Goal: Task Accomplishment & Management: Manage account settings

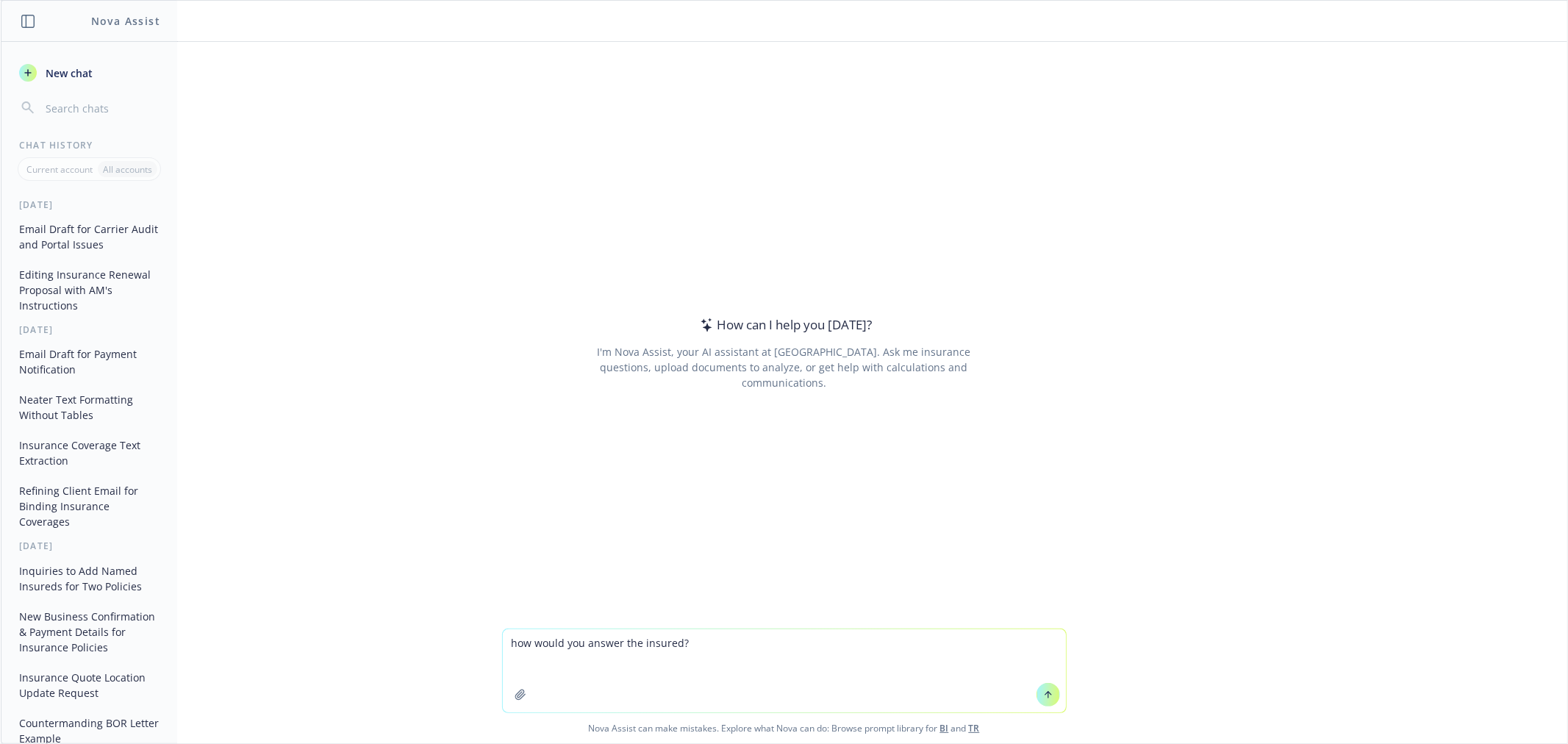
type textarea "how would you answer the insured? [EXTERNAL] Am I getting terrorism insurance? …"
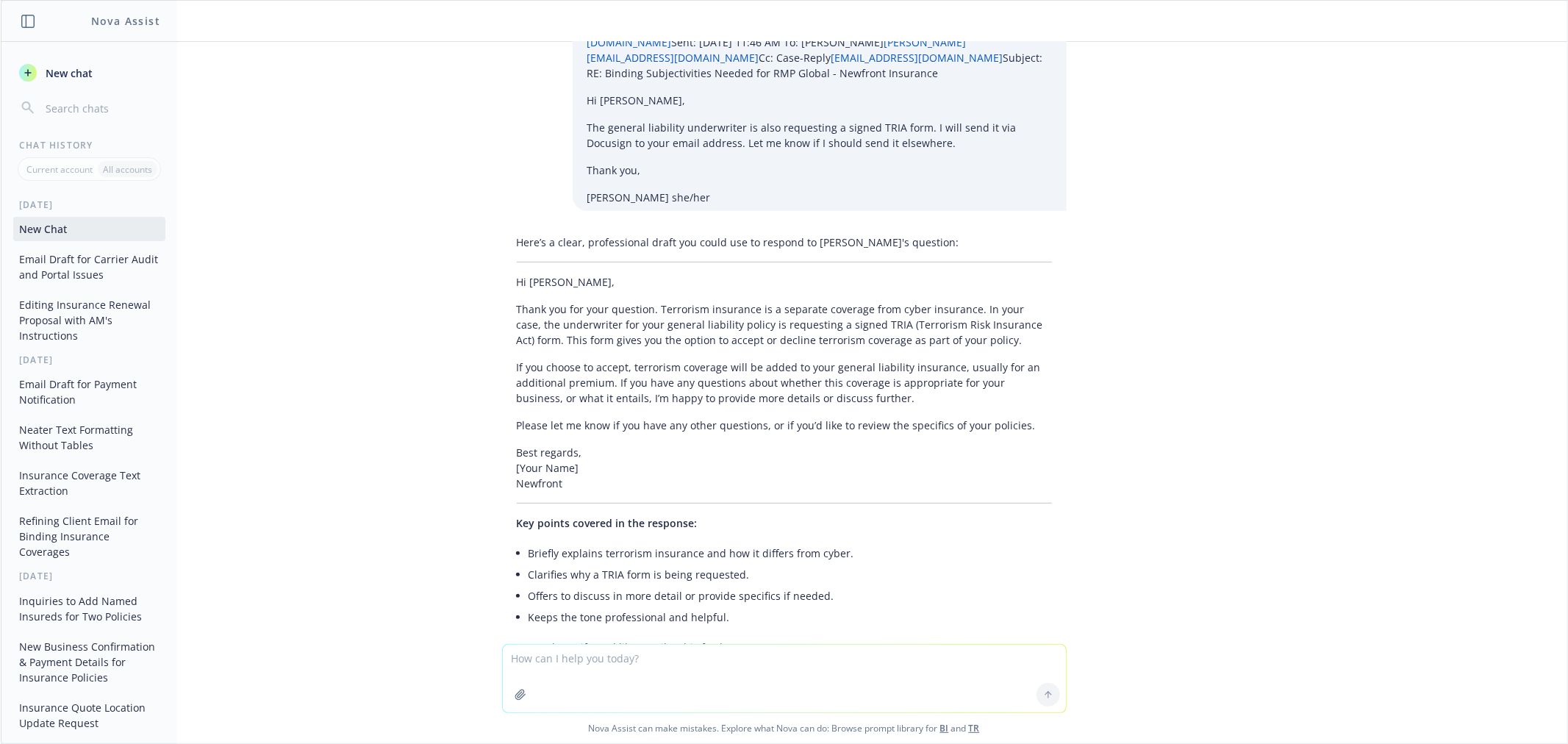
scroll to position [521, 0]
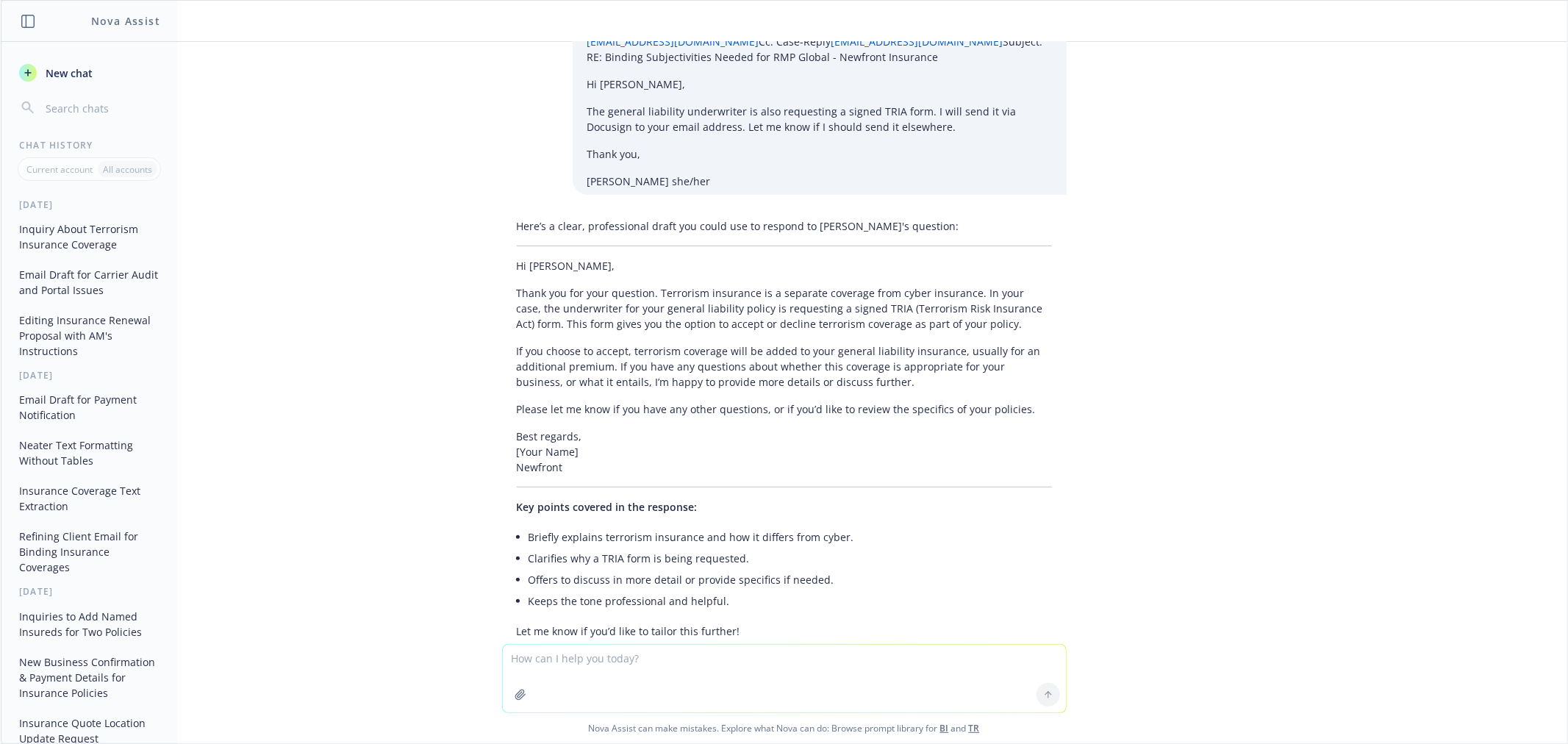
drag, startPoint x: 761, startPoint y: 534, endPoint x: 772, endPoint y: 613, distance: 79.8
click at [763, 590] on li "Keeps the tone professional and helpful." at bounding box center [790, 601] width 524 height 21
click at [718, 651] on textarea at bounding box center [784, 678] width 563 height 68
type textarea "e"
type textarea "explain what TRIA coverage under a GL policy would entail"
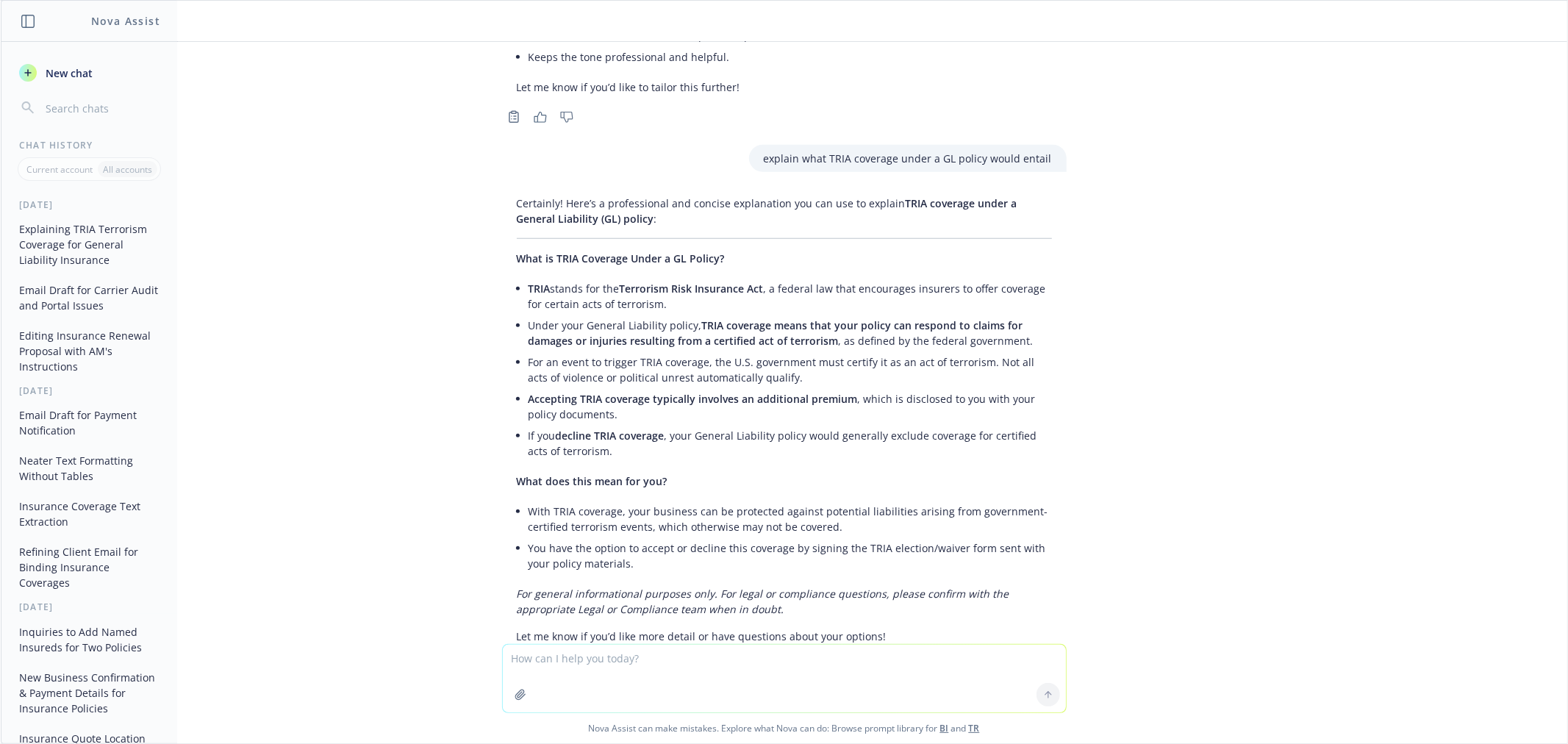
scroll to position [1069, 0]
click at [1225, 552] on div "how would you answer the insured? [EXTERNAL] Am I getting terrorism insurance? …" at bounding box center [784, 342] width 1566 height 602
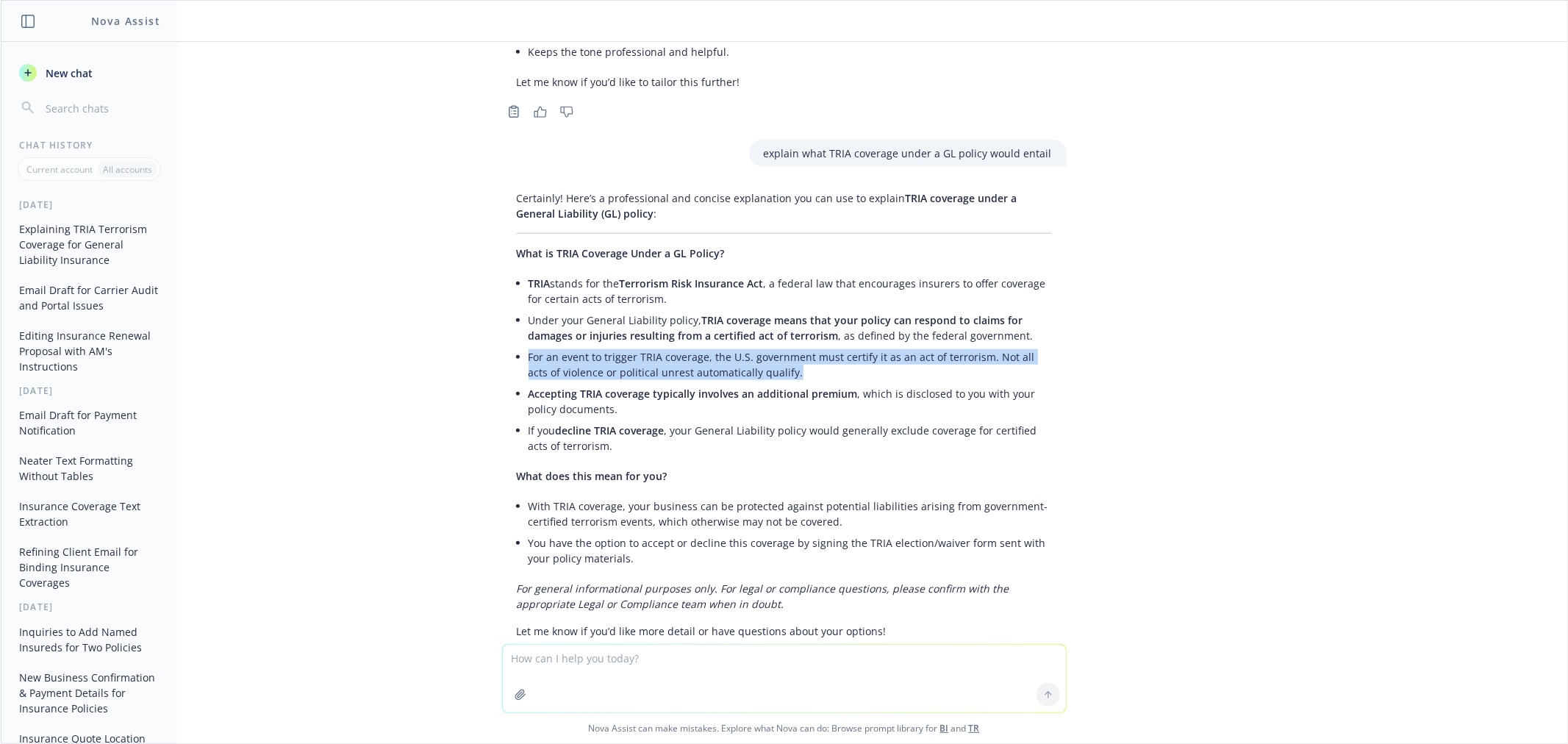
drag, startPoint x: 764, startPoint y: 312, endPoint x: 517, endPoint y: 292, distance: 247.8
click at [528, 346] on li "For an event to trigger TRIA coverage, the U.S. government must certify it as a…" at bounding box center [790, 364] width 524 height 37
copy li "For an event to trigger TRIA coverage, the U.S. government must certify it as a…"
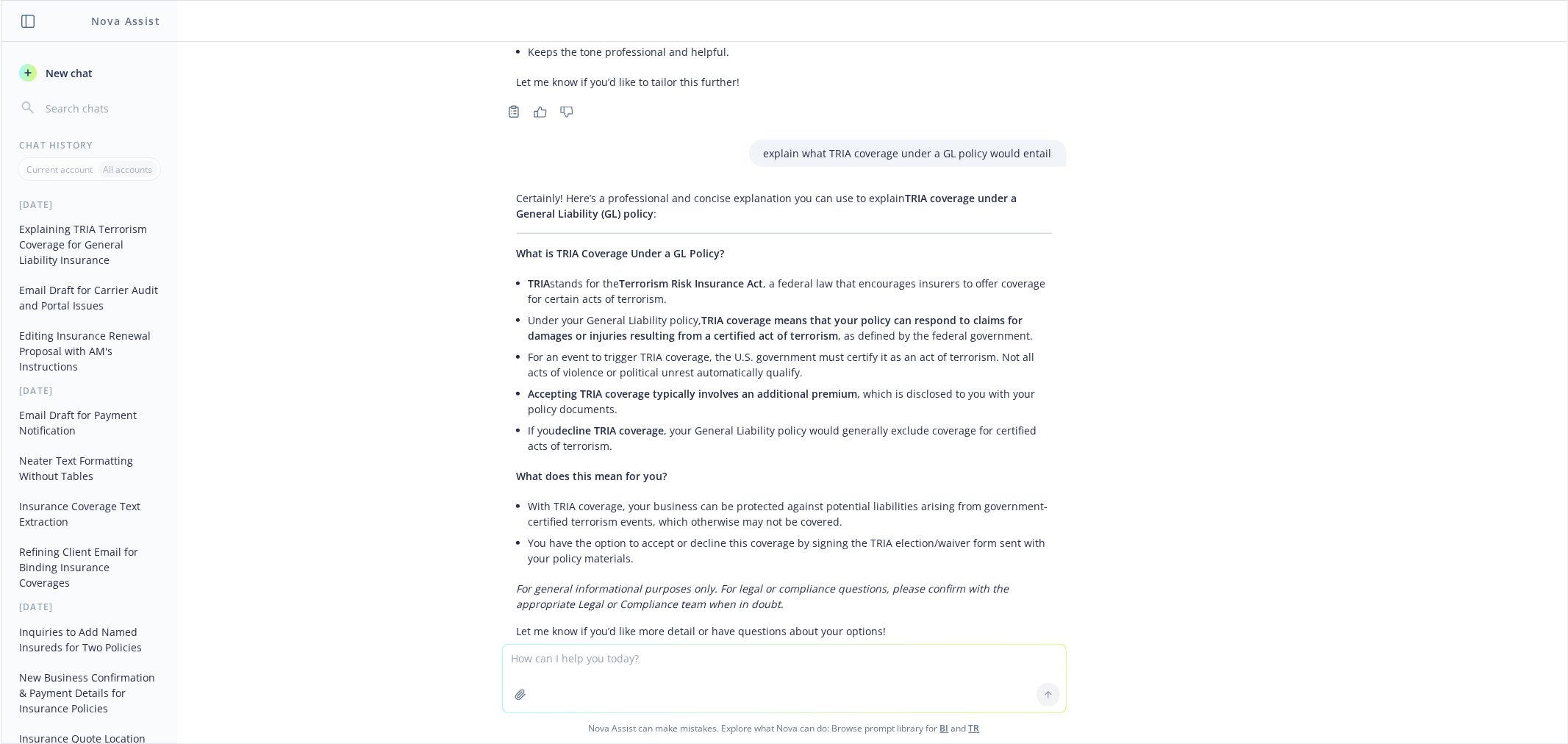
click at [644, 656] on textarea at bounding box center [784, 678] width 563 height 68
paste textarea "Hi [PERSON_NAME], The underwriter for your general liability policy is requesti…"
type textarea "was this a good response: Hi [PERSON_NAME], The underwriter for your general li…"
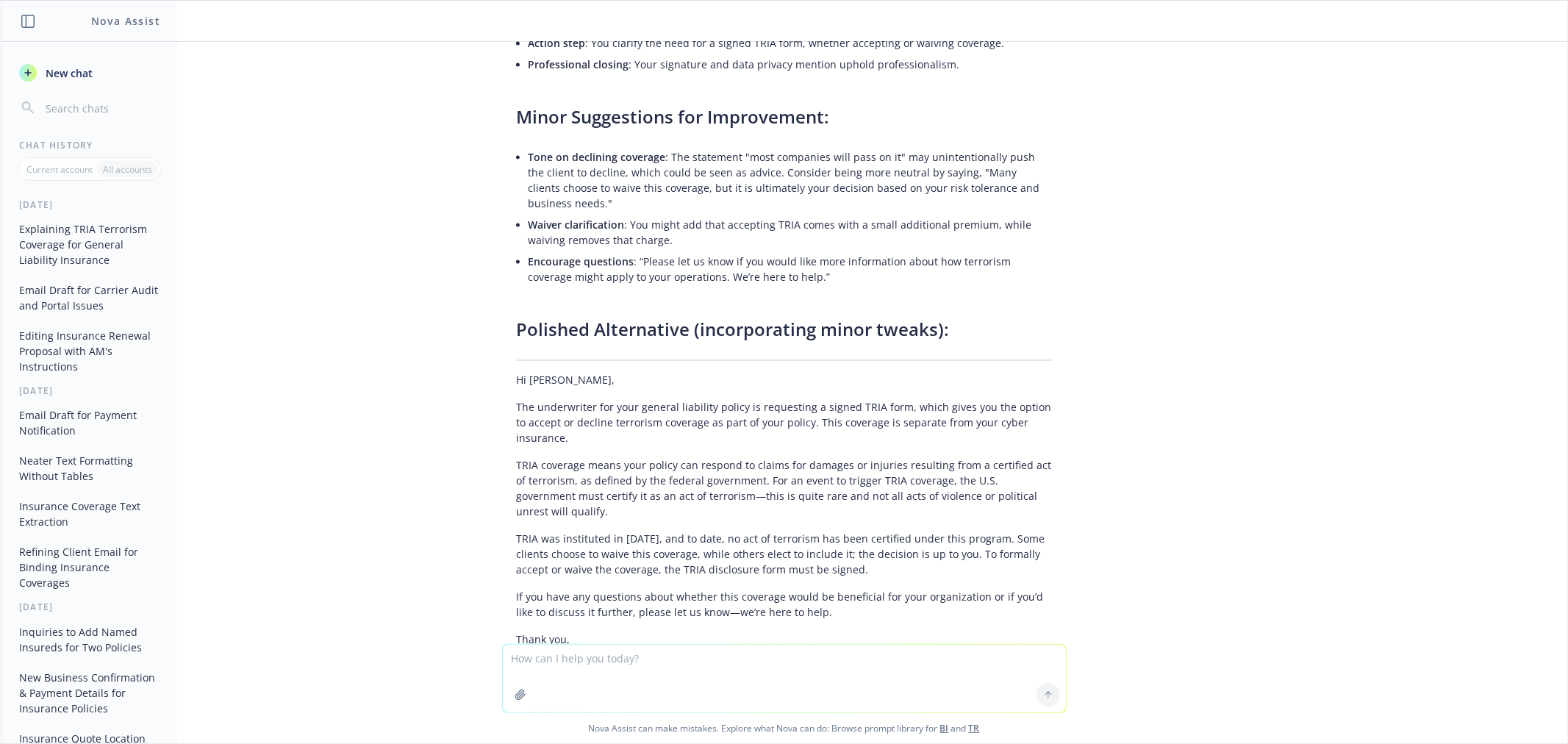
scroll to position [2655, 0]
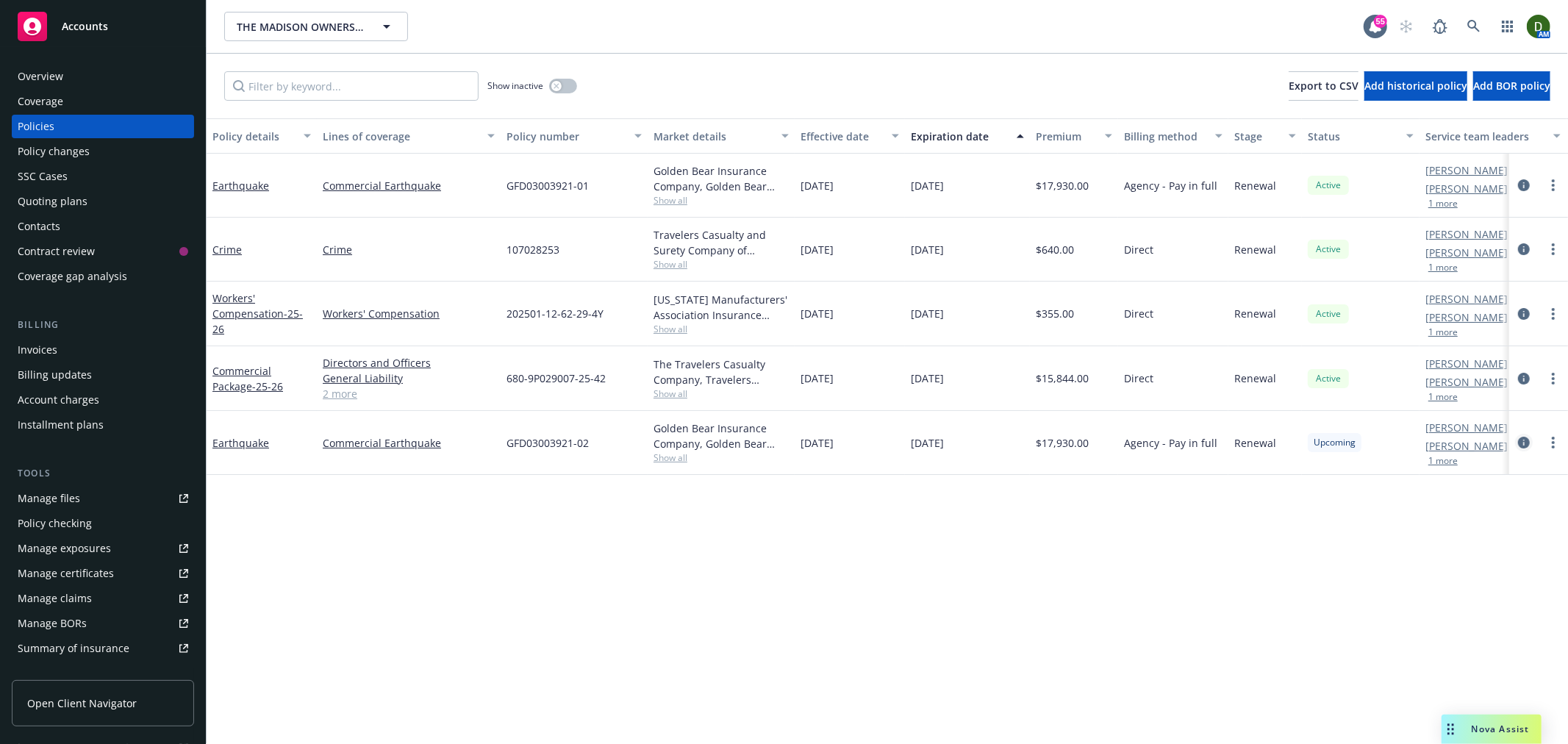
click at [1527, 444] on icon "circleInformation" at bounding box center [1523, 443] width 11 height 11
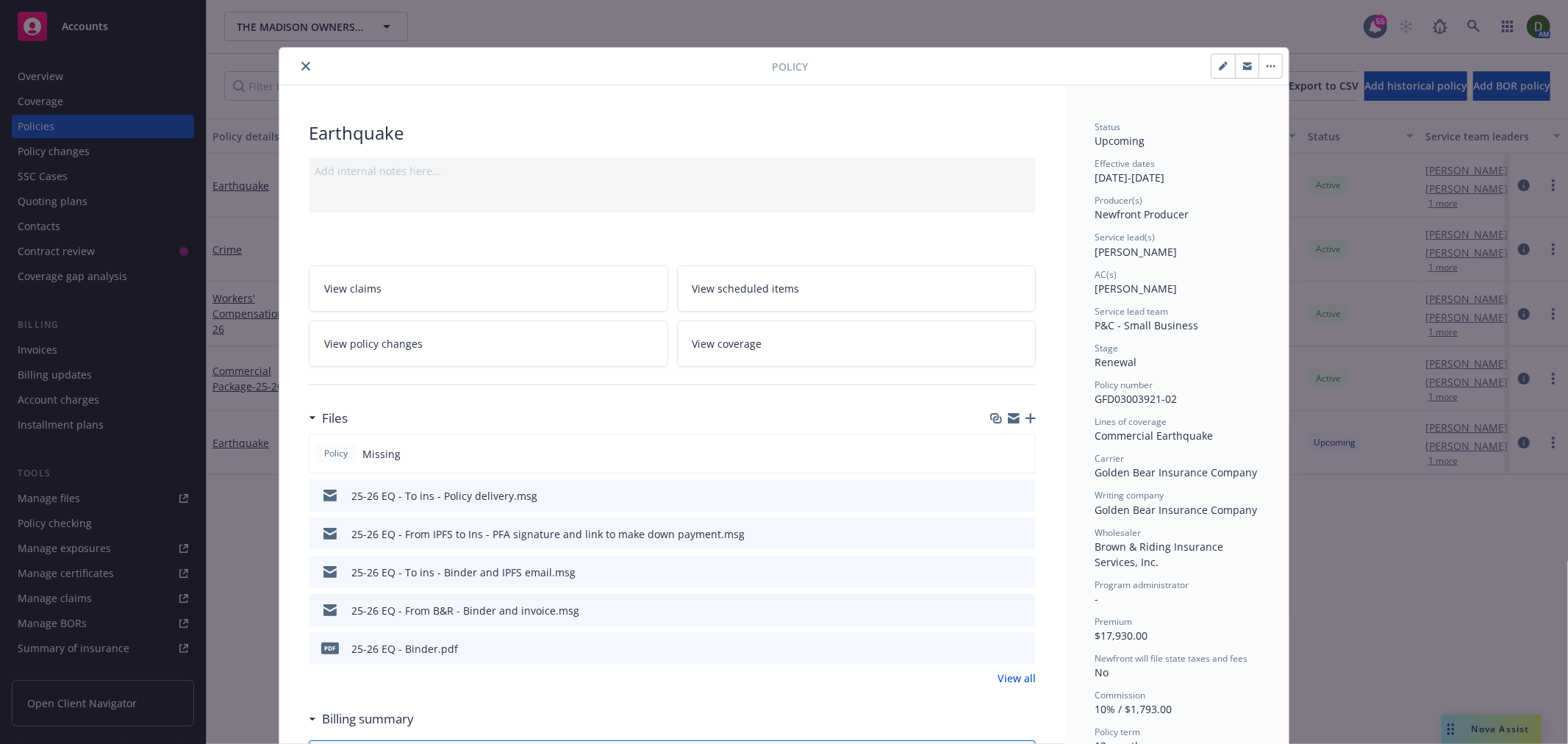
click at [1025, 419] on icon "button" at bounding box center [1030, 418] width 10 height 10
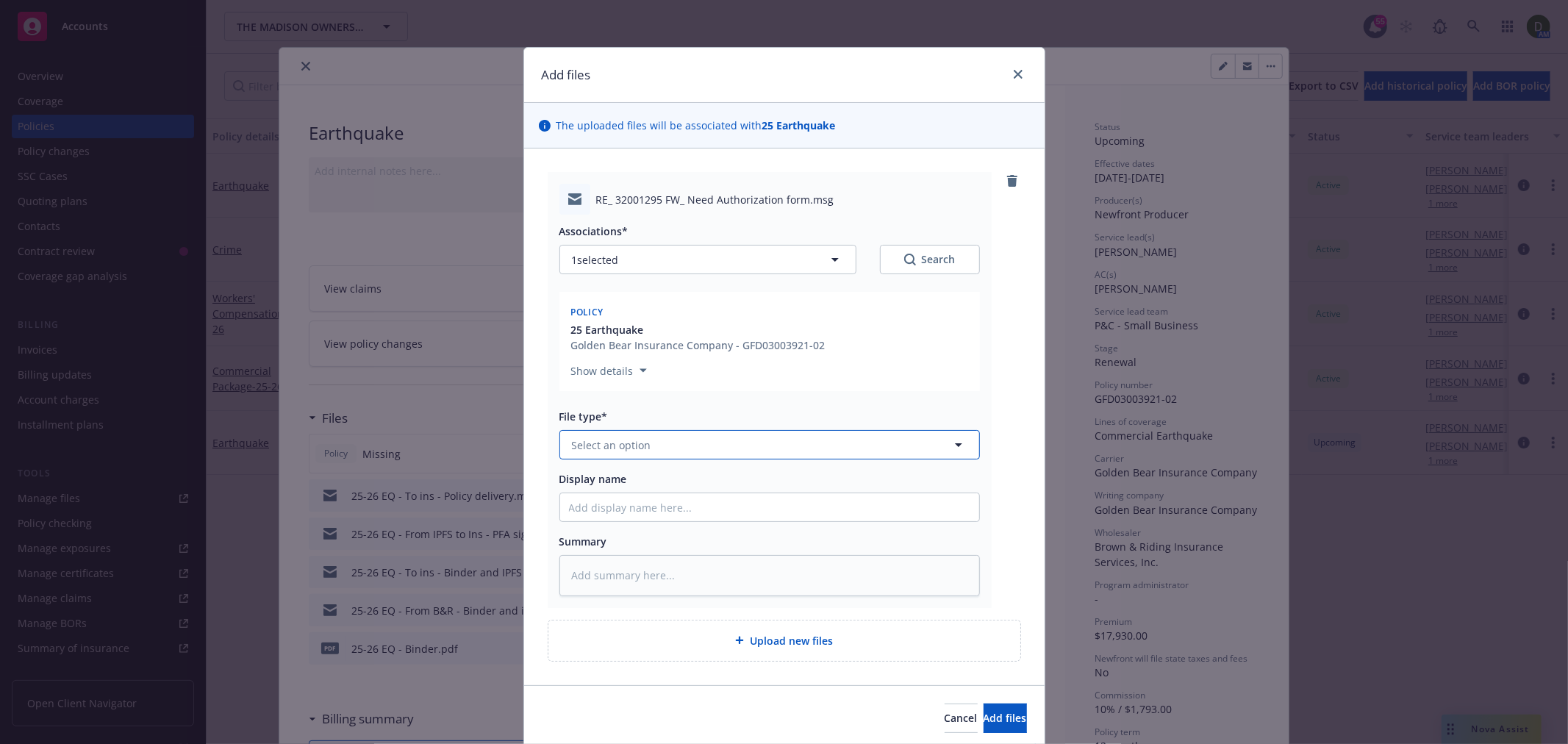
click at [613, 446] on span "Select an option" at bounding box center [610, 444] width 79 height 15
type input "premium"
click at [796, 502] on div "Premium Finance Agreement - signed" at bounding box center [769, 486] width 419 height 39
drag, startPoint x: 657, startPoint y: 504, endPoint x: 664, endPoint y: 517, distance: 14.8
click at [660, 505] on input "Display name" at bounding box center [769, 506] width 419 height 28
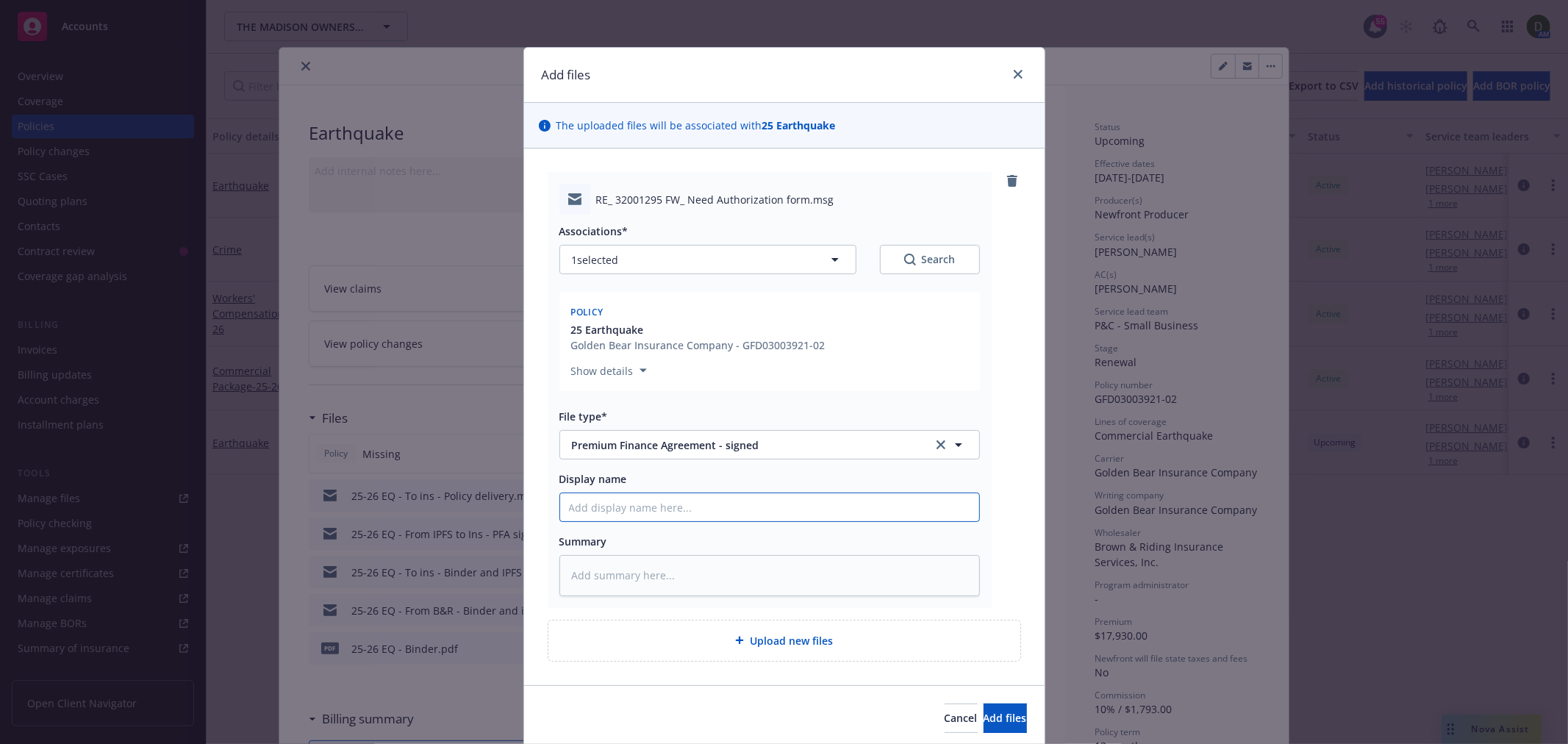
type textarea "x"
type input "2"
type textarea "x"
type input "25"
type textarea "x"
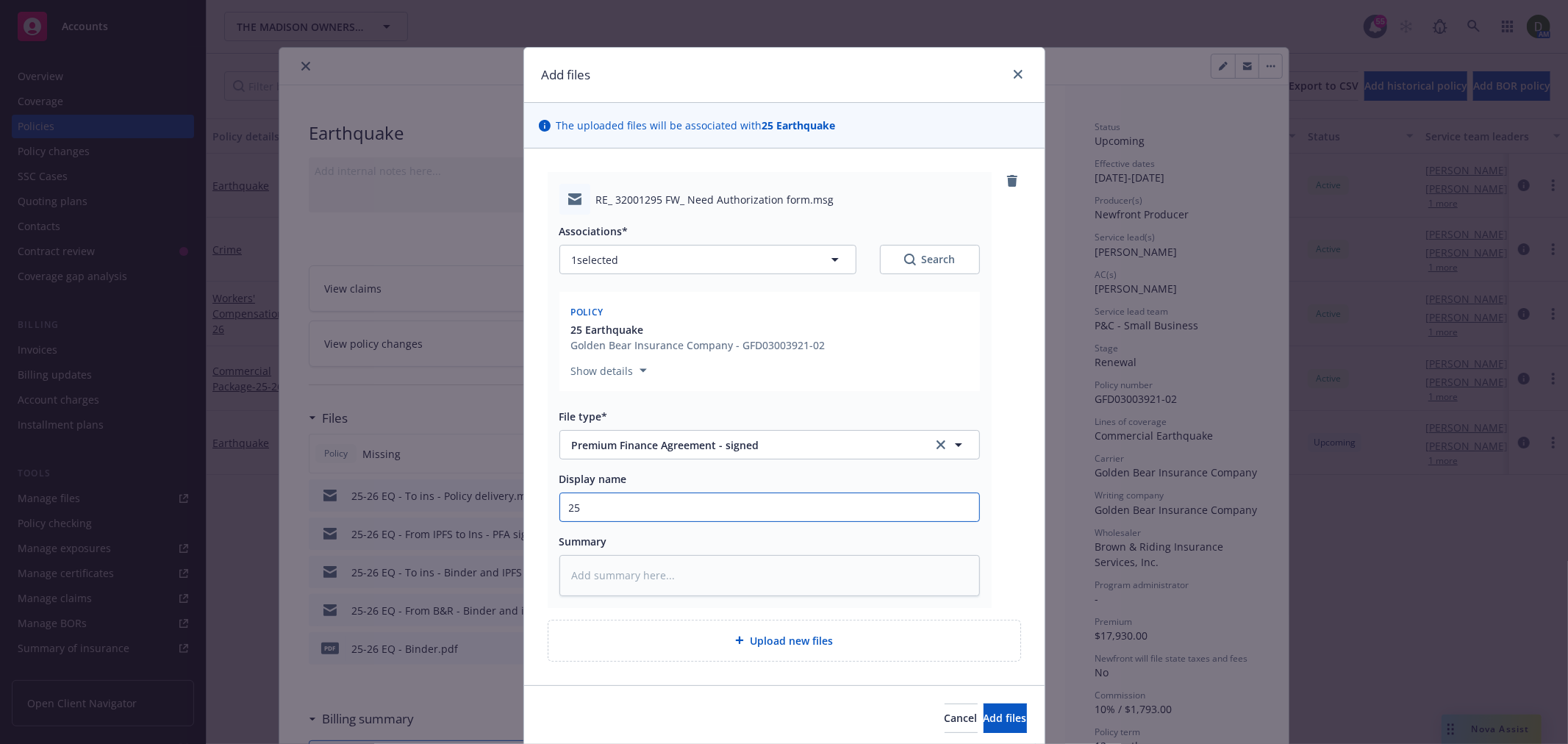
type input "25-"
type textarea "x"
type input "25-2"
type textarea "x"
type input "25-26"
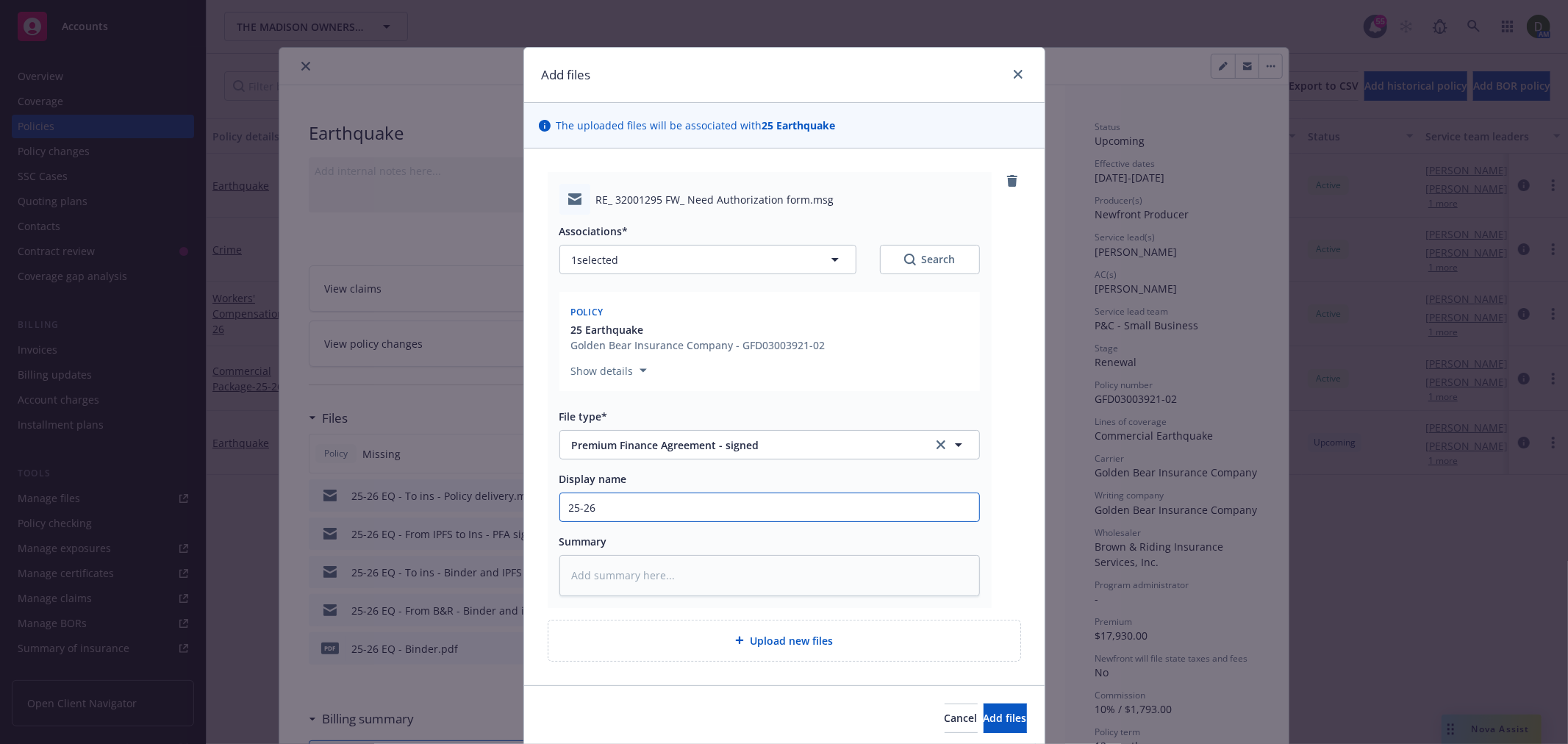
type textarea "x"
type input "25-26"
type textarea "x"
type input "25-26 E"
type textarea "x"
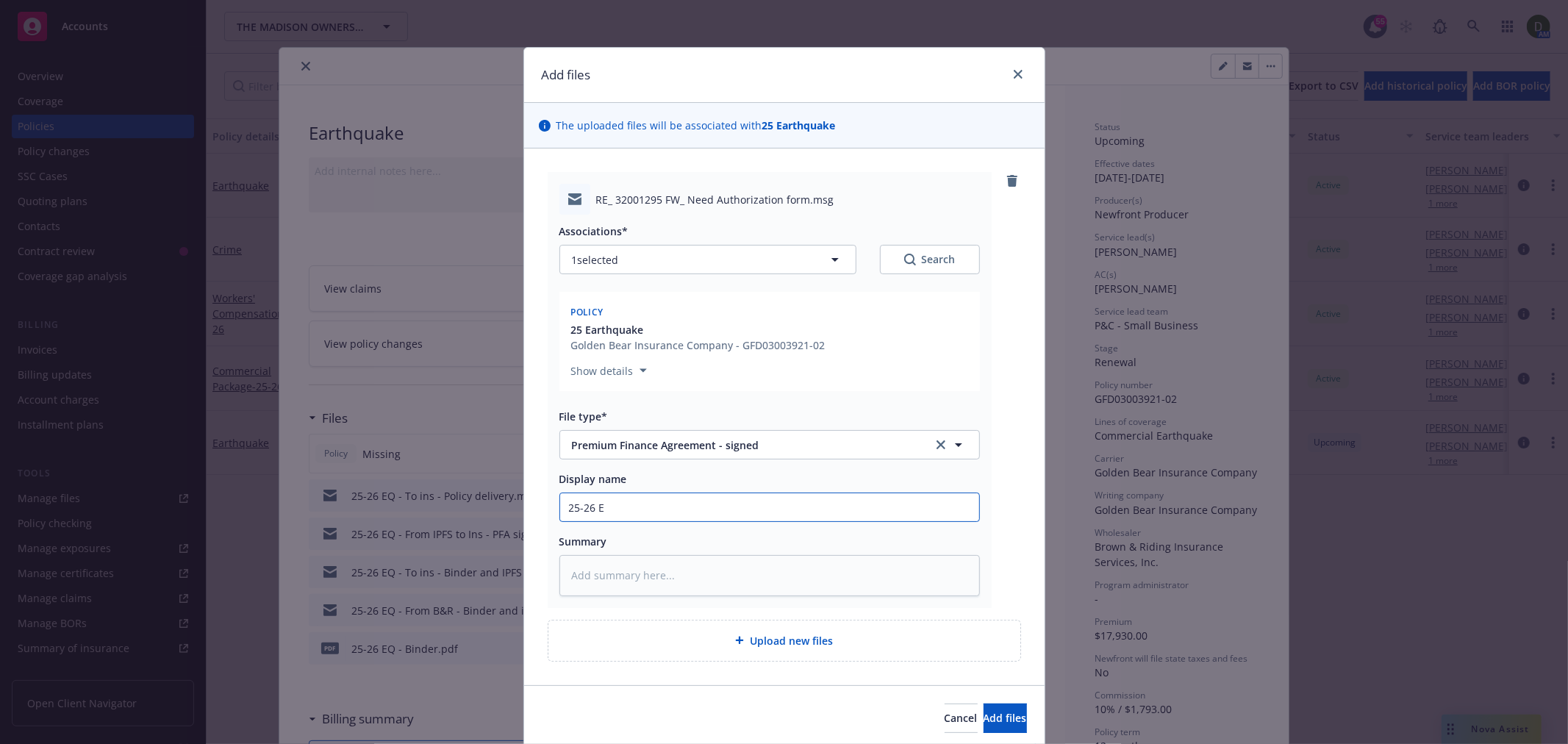
type input "25-26 EQ"
type textarea "x"
type input "25-26 EQ"
type textarea "x"
type input "25-26 EQ -"
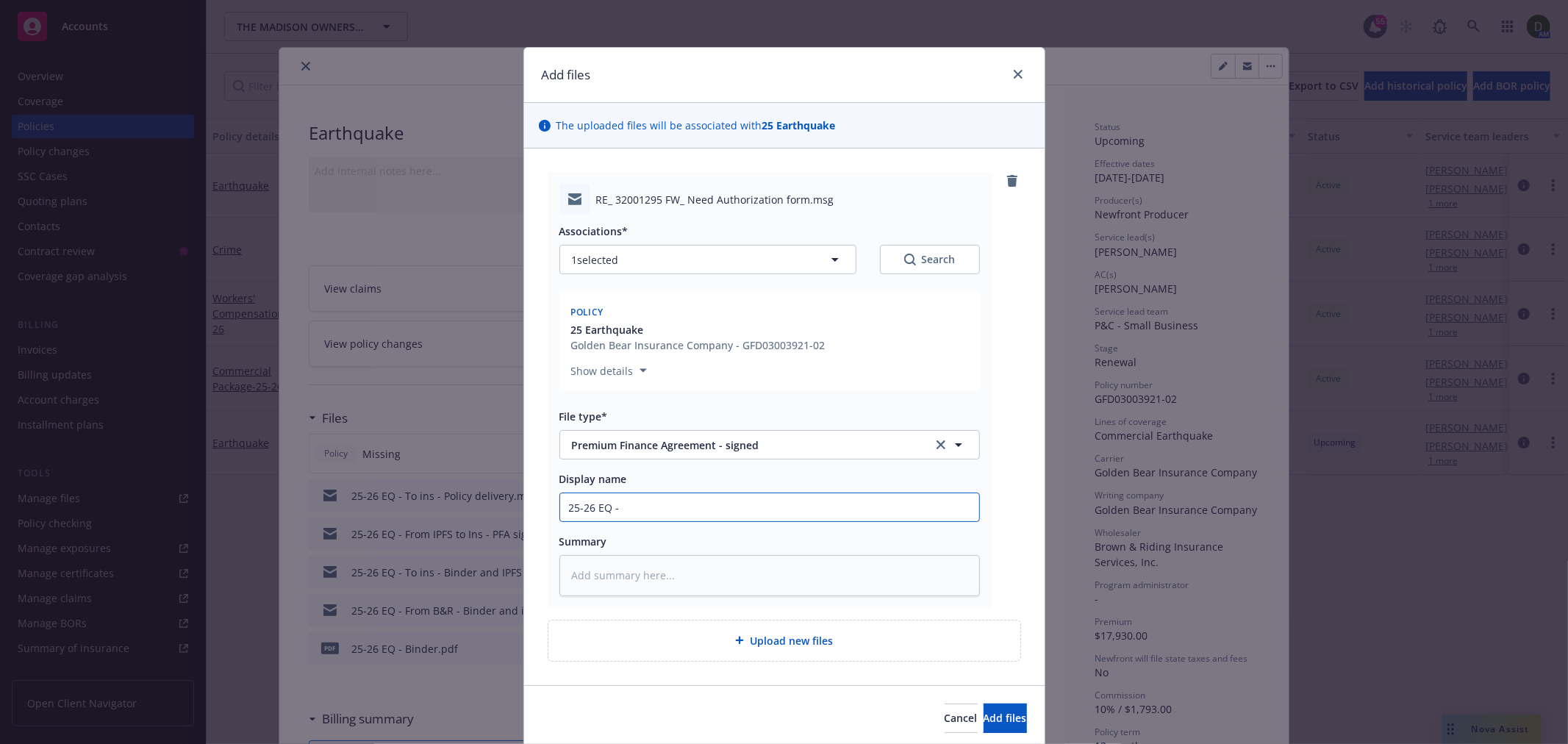
type textarea "x"
type input "25-26 EQ -"
type textarea "x"
type input "25-26 EQ - T"
type textarea "x"
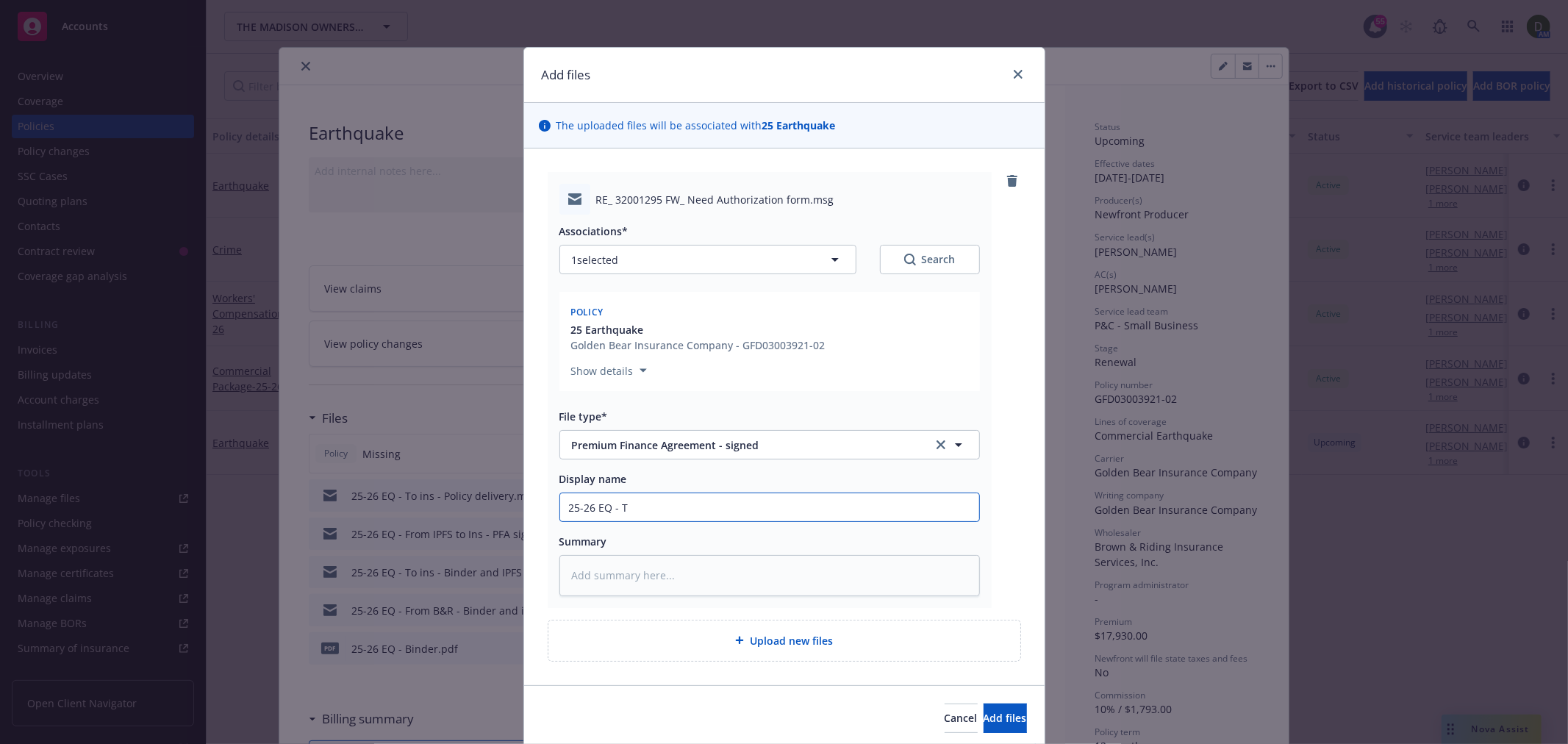
type input "25-26 EQ - To"
type textarea "x"
type input "25-26 EQ - To"
type textarea "x"
type input "25-26 EQ - To I"
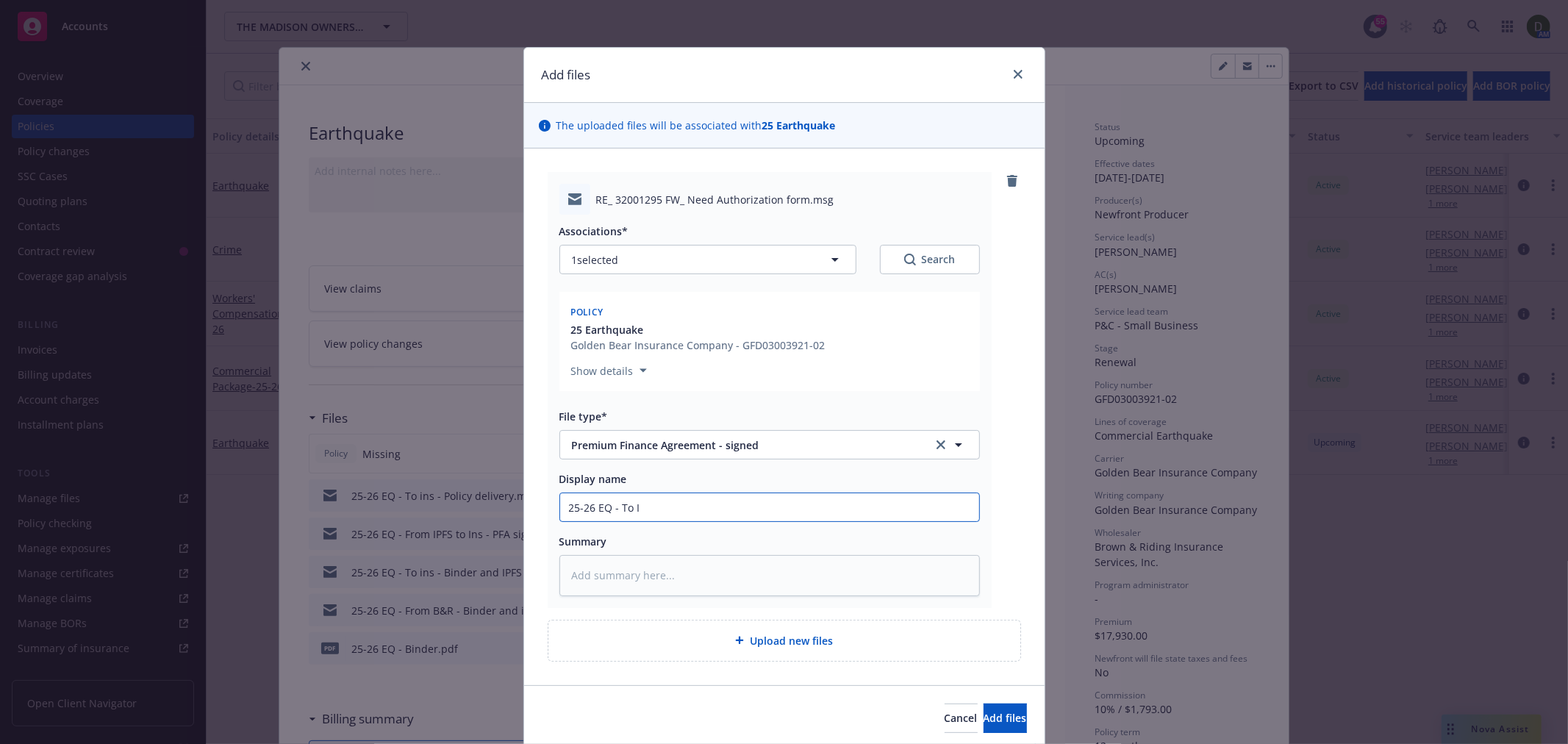
type textarea "x"
type input "25-26 EQ - To IP"
type textarea "x"
type input "25-26 EQ - To IPF"
type textarea "x"
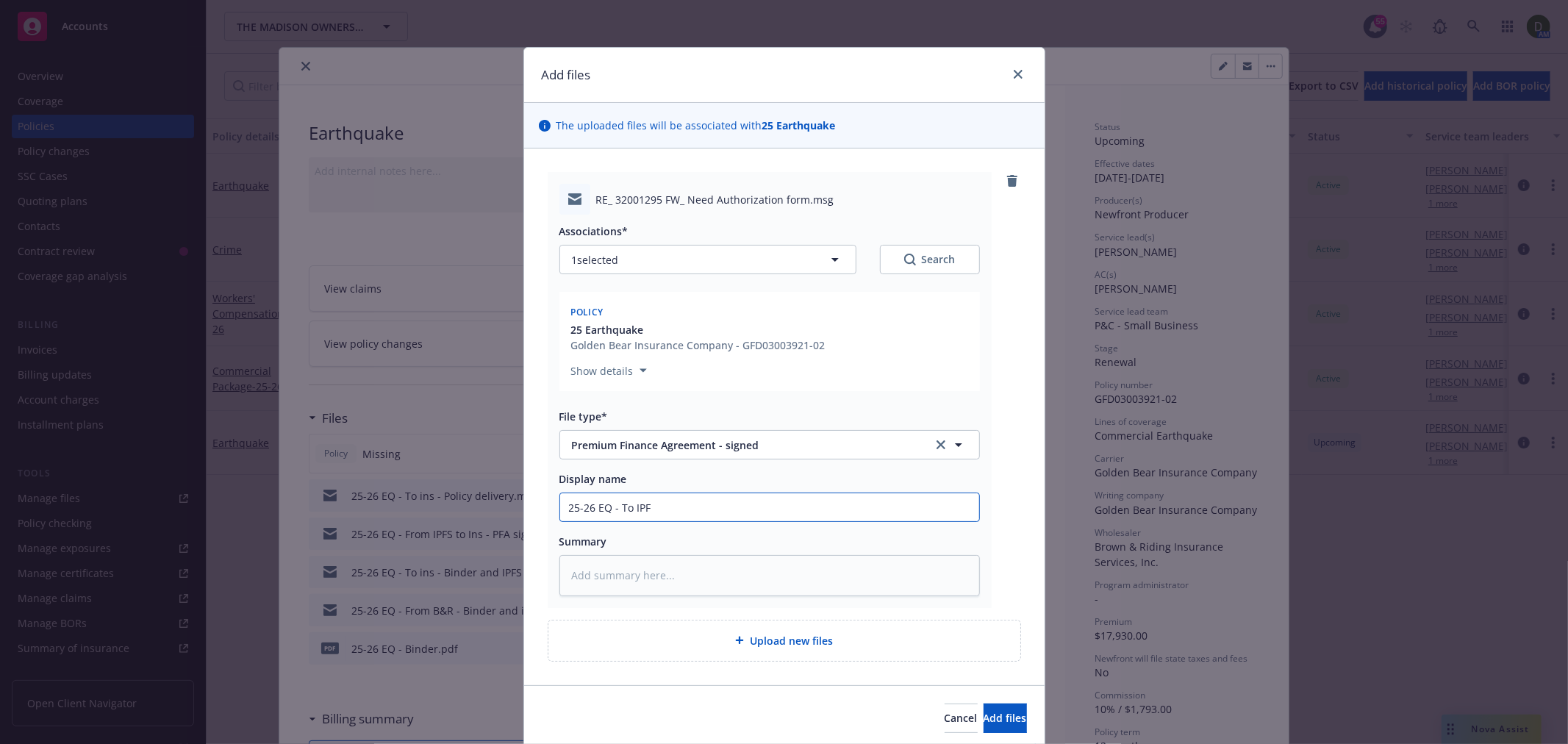
type input "25-26 EQ - To IPFS"
type textarea "x"
type input "25-26 EQ - To IPFS"
type textarea "x"
type input "25-26 EQ - To IPFS -"
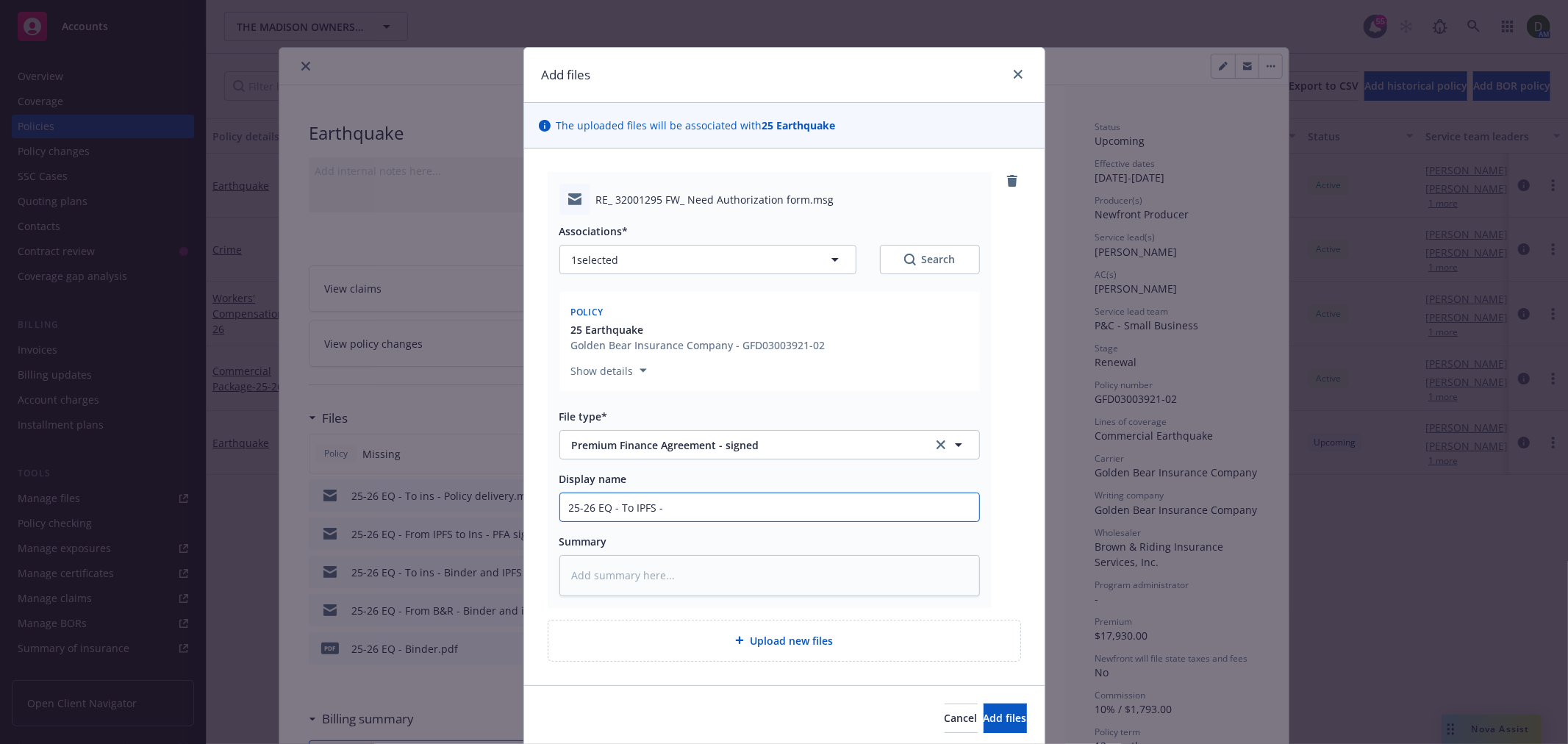
type textarea "x"
type input "25-26 EQ - To IPFS -"
type textarea "x"
type input "25-26 EQ - To IPFS - S"
type textarea "x"
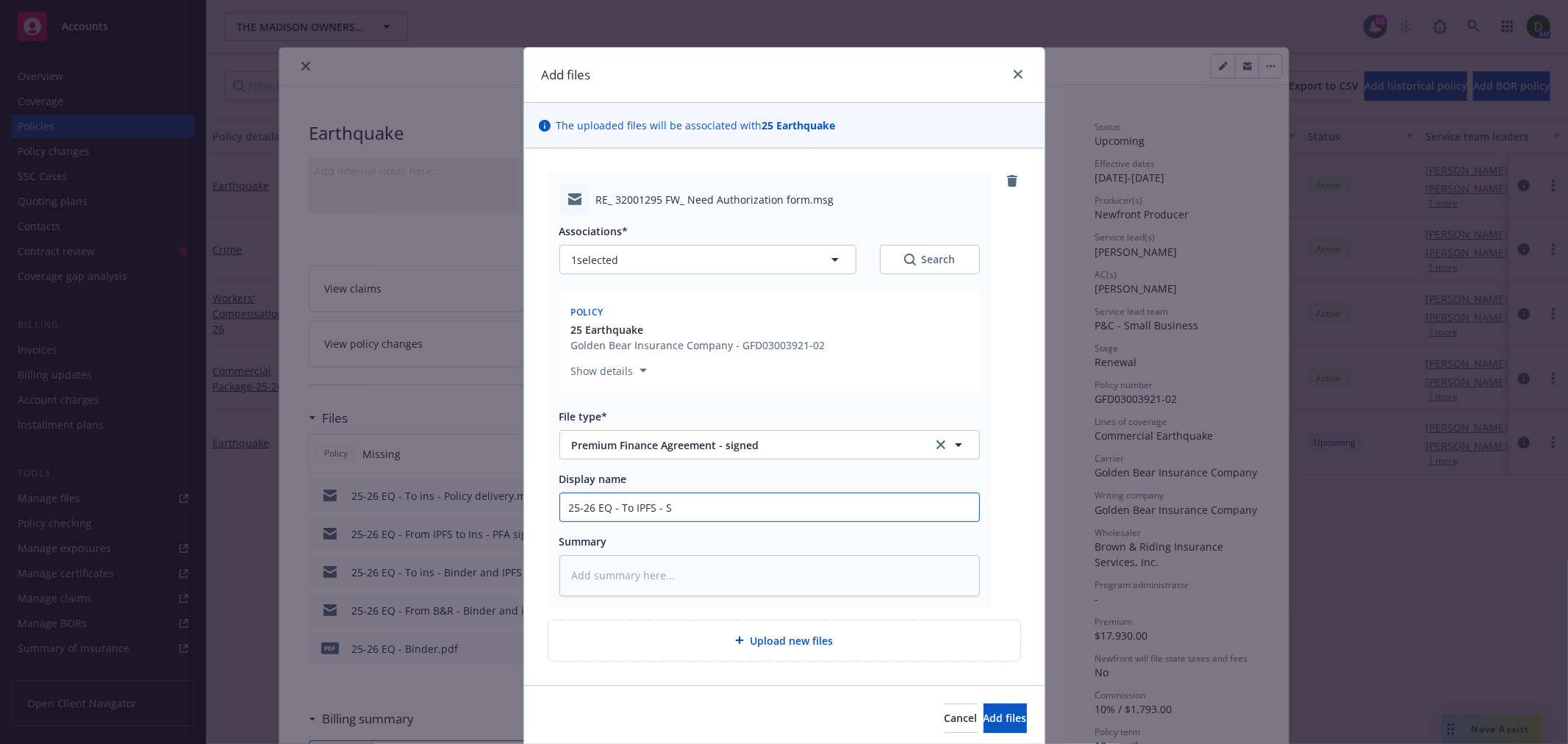
type input "25-26 EQ - To IPFS - Si"
type textarea "x"
type input "25-26 EQ - To IPFS - Sig"
type textarea "x"
type input "25-26 EQ - To IPFS - Sign"
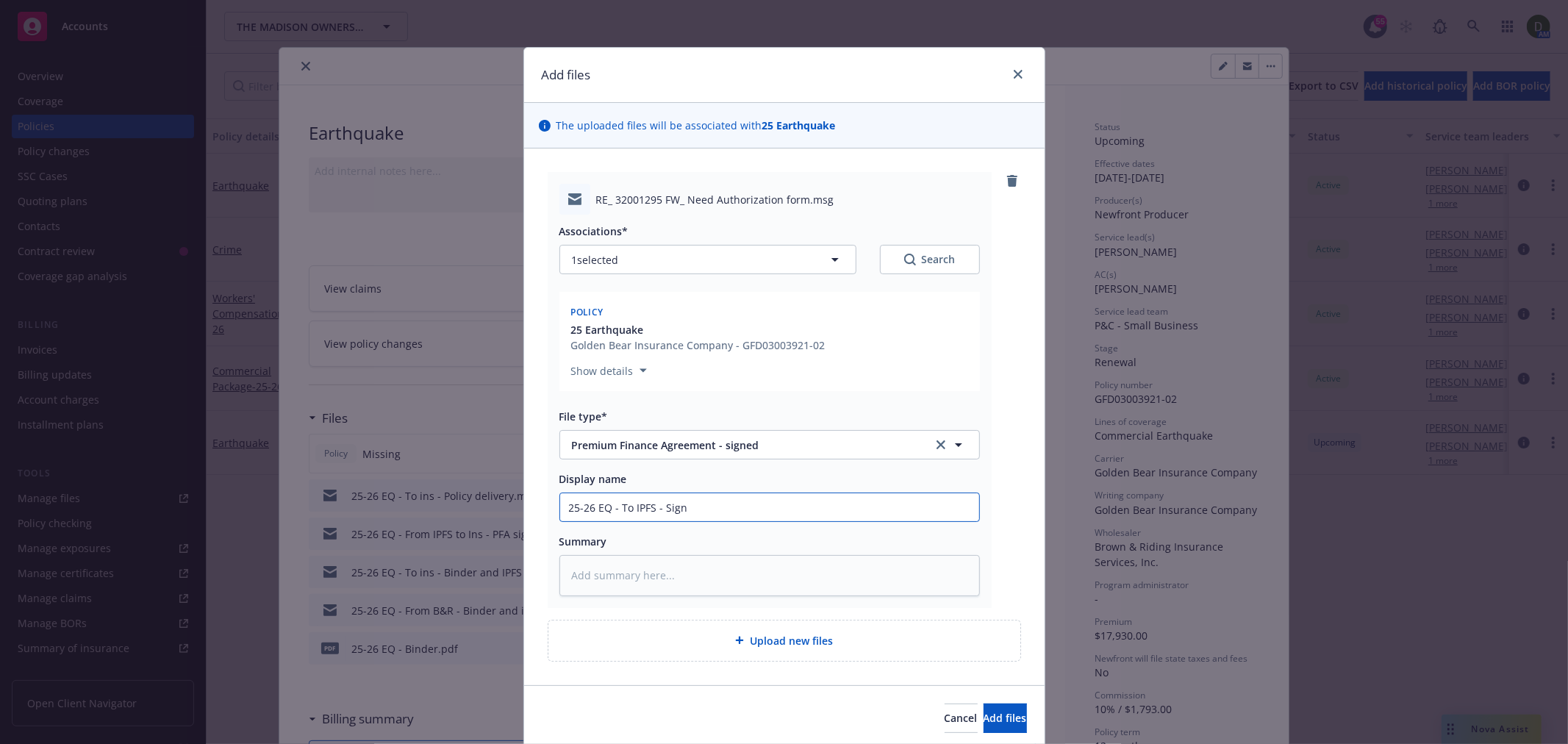
type textarea "x"
type input "25-26 EQ - To IPFS - Signe"
type textarea "x"
type input "25-26 EQ - To IPFS - Signed"
type textarea "x"
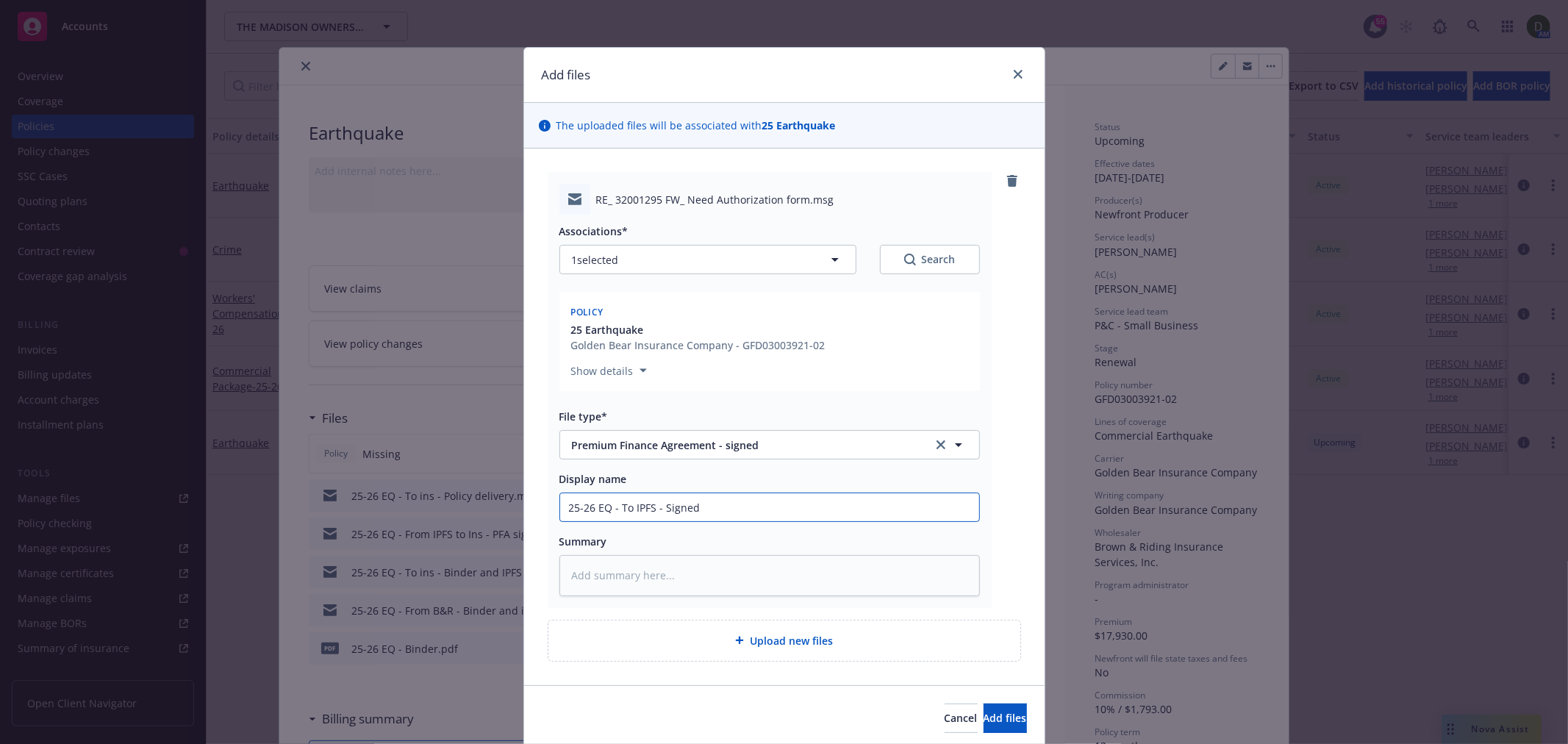
type input "25-26 EQ - To IPFS - Signed"
type textarea "x"
type input "25-26 EQ - To IPFS - Signed P"
type textarea "x"
type input "25-26 EQ - To IPFS - Signed PF"
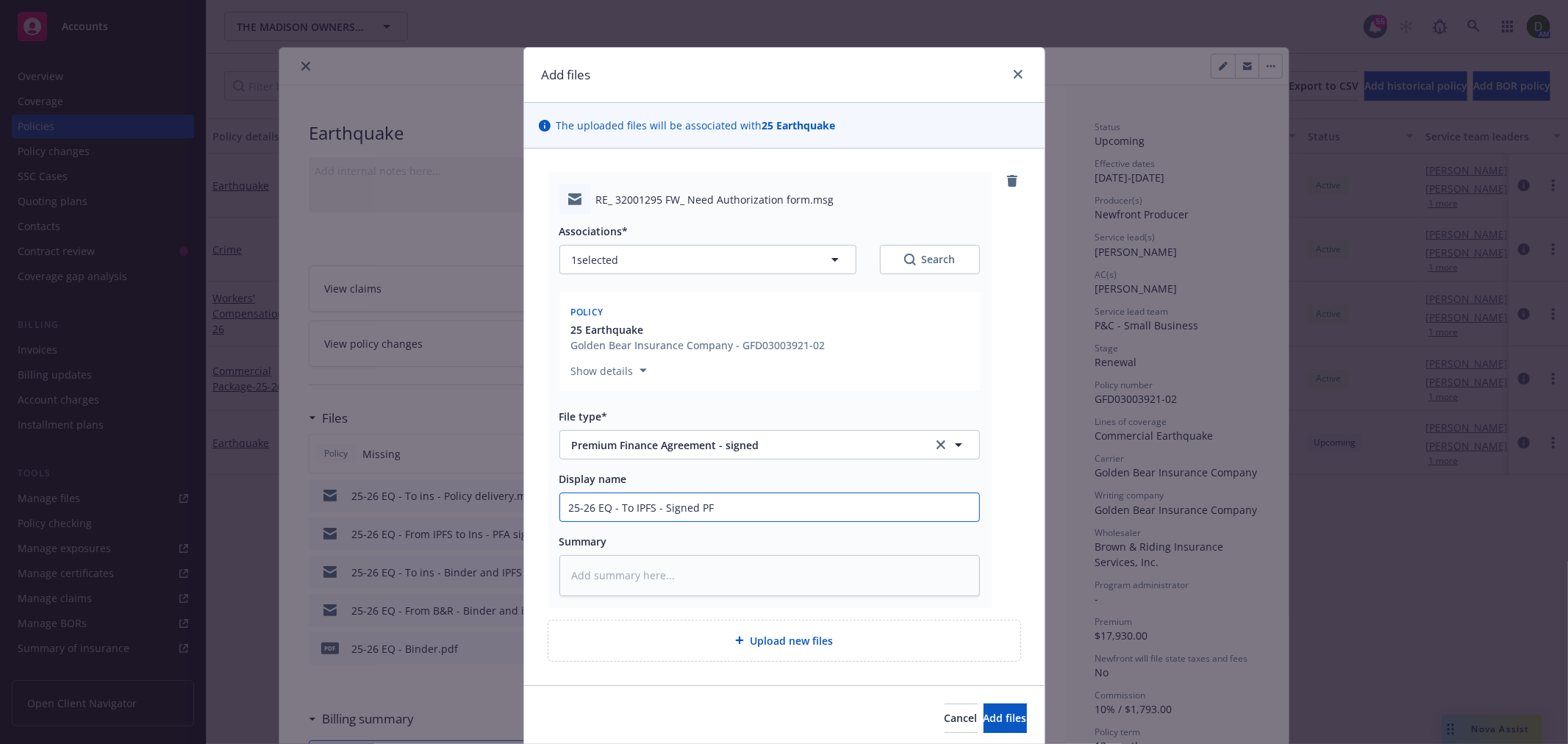
type textarea "x"
type input "25-26 EQ - To IPFS - Signed PFA"
click at [983, 723] on span "Add files" at bounding box center [1004, 717] width 43 height 14
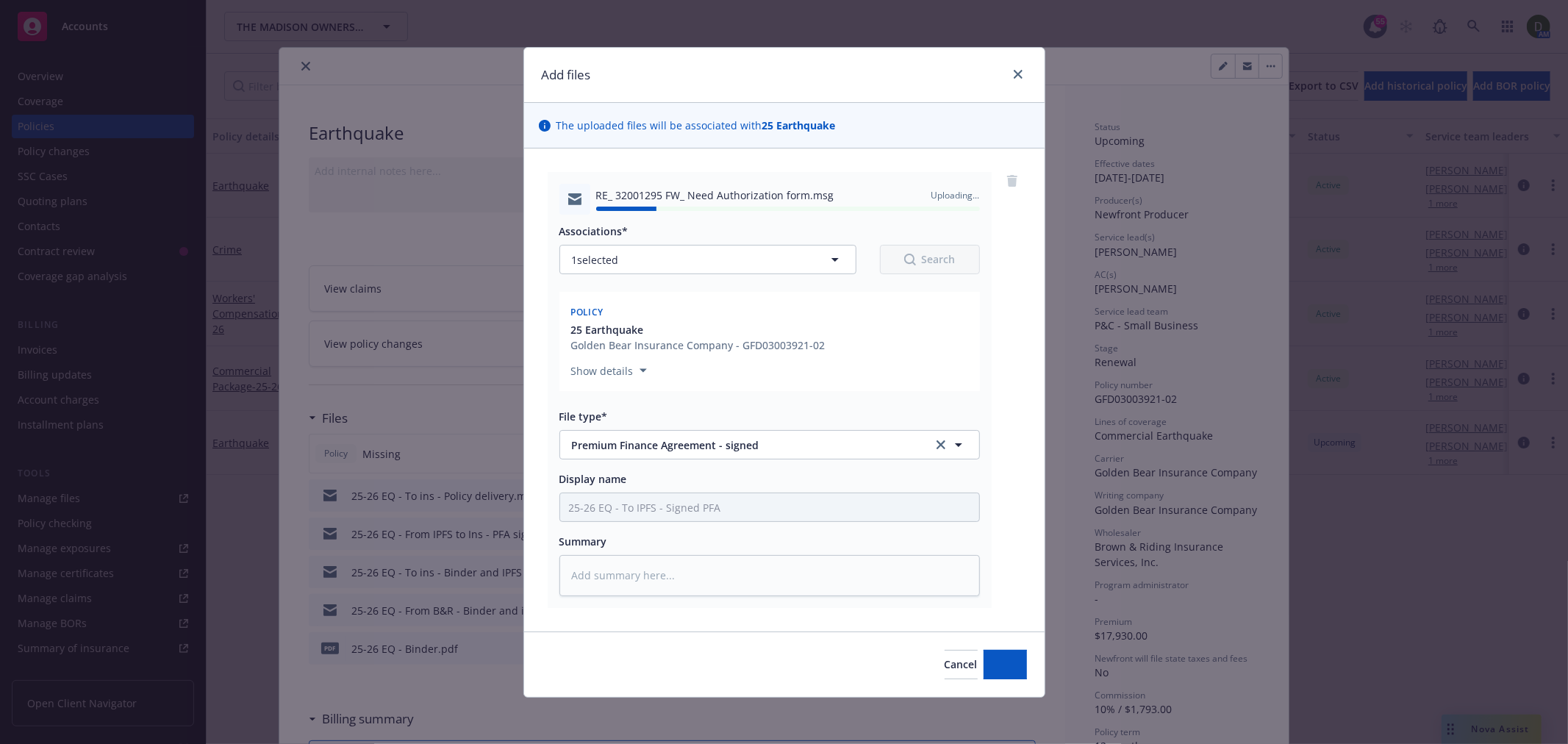
type textarea "x"
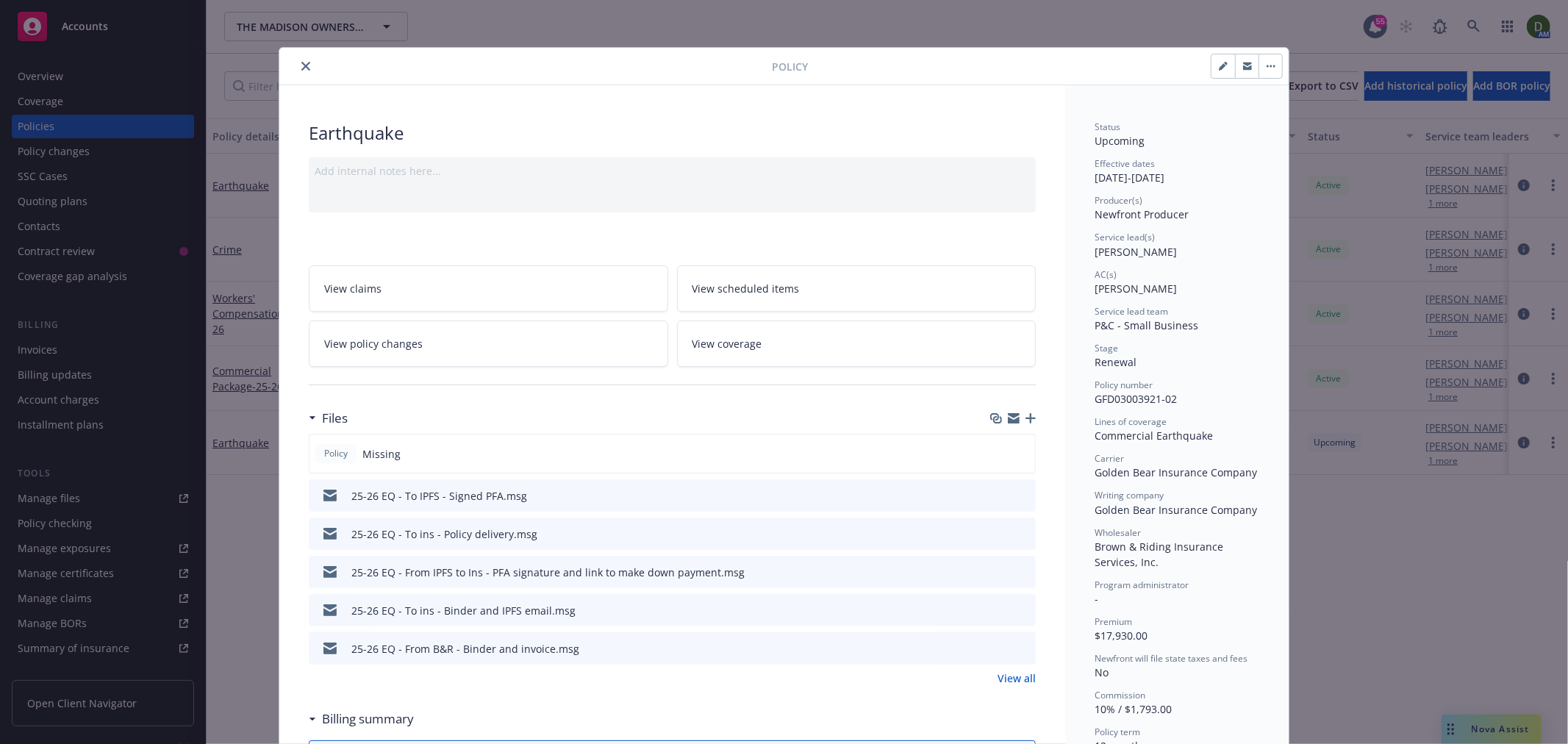
click at [304, 72] on button "close" at bounding box center [305, 66] width 17 height 17
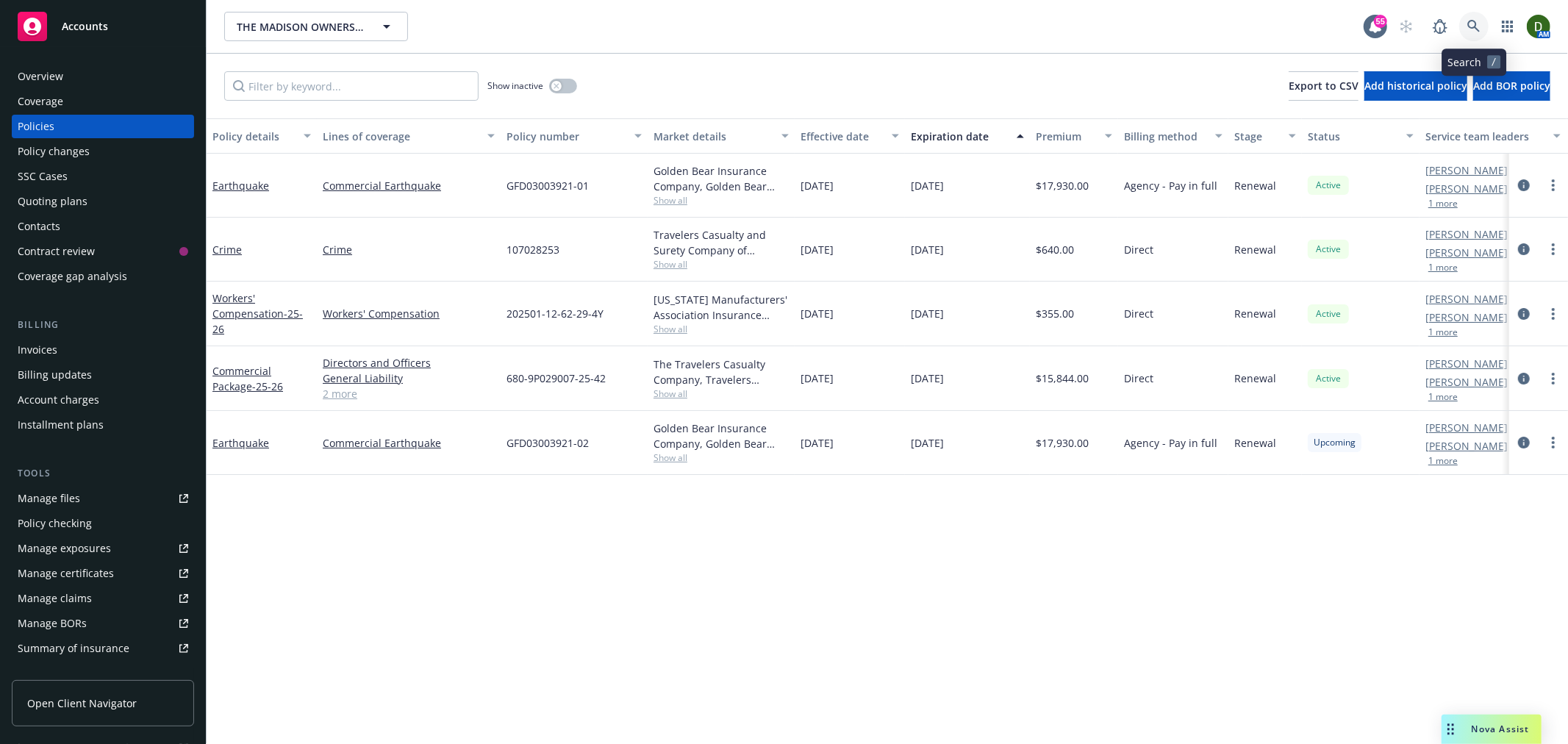
click at [1488, 30] on link at bounding box center [1474, 26] width 30 height 30
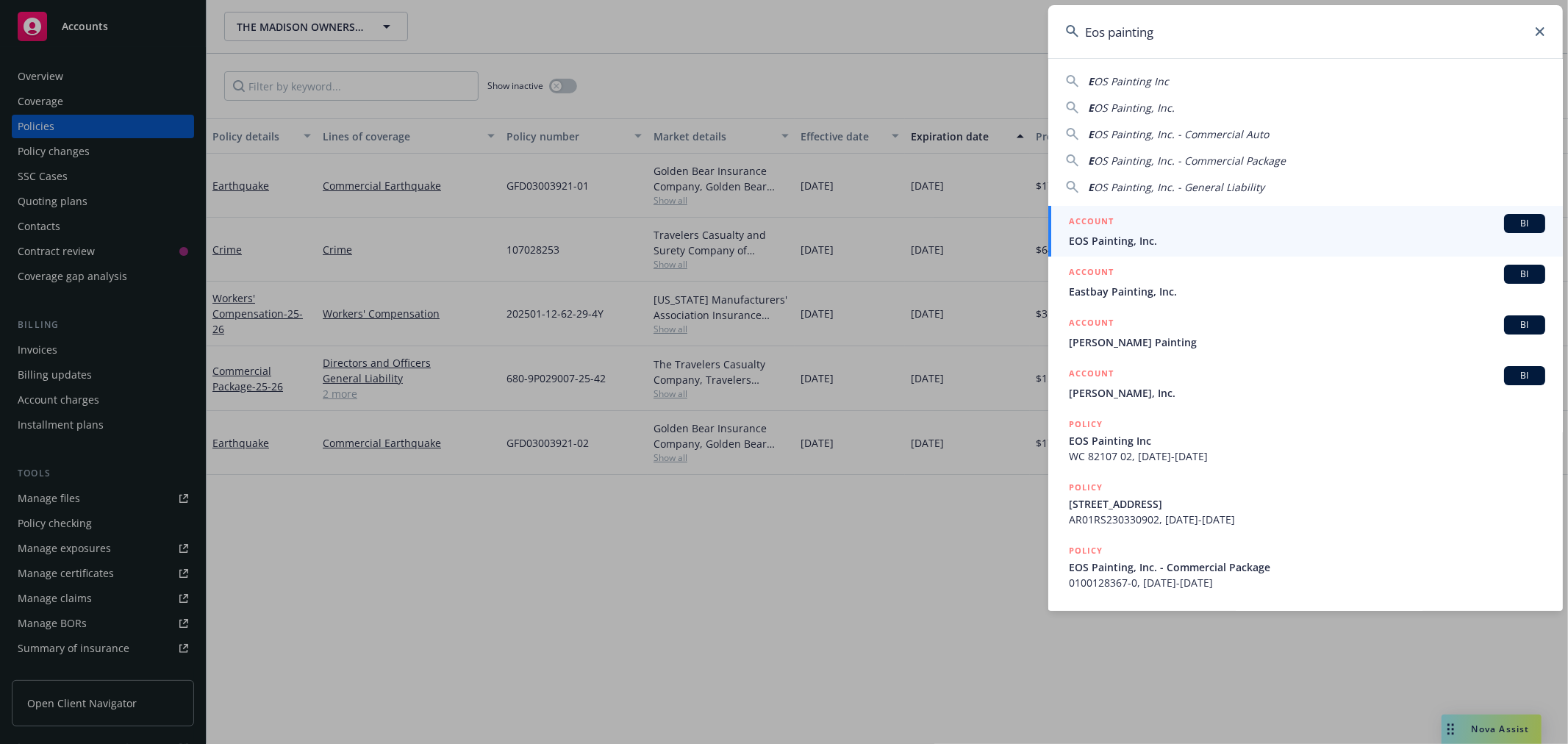
type input "Eos painting"
click at [1170, 242] on span "EOS Painting, Inc." at bounding box center [1306, 240] width 476 height 15
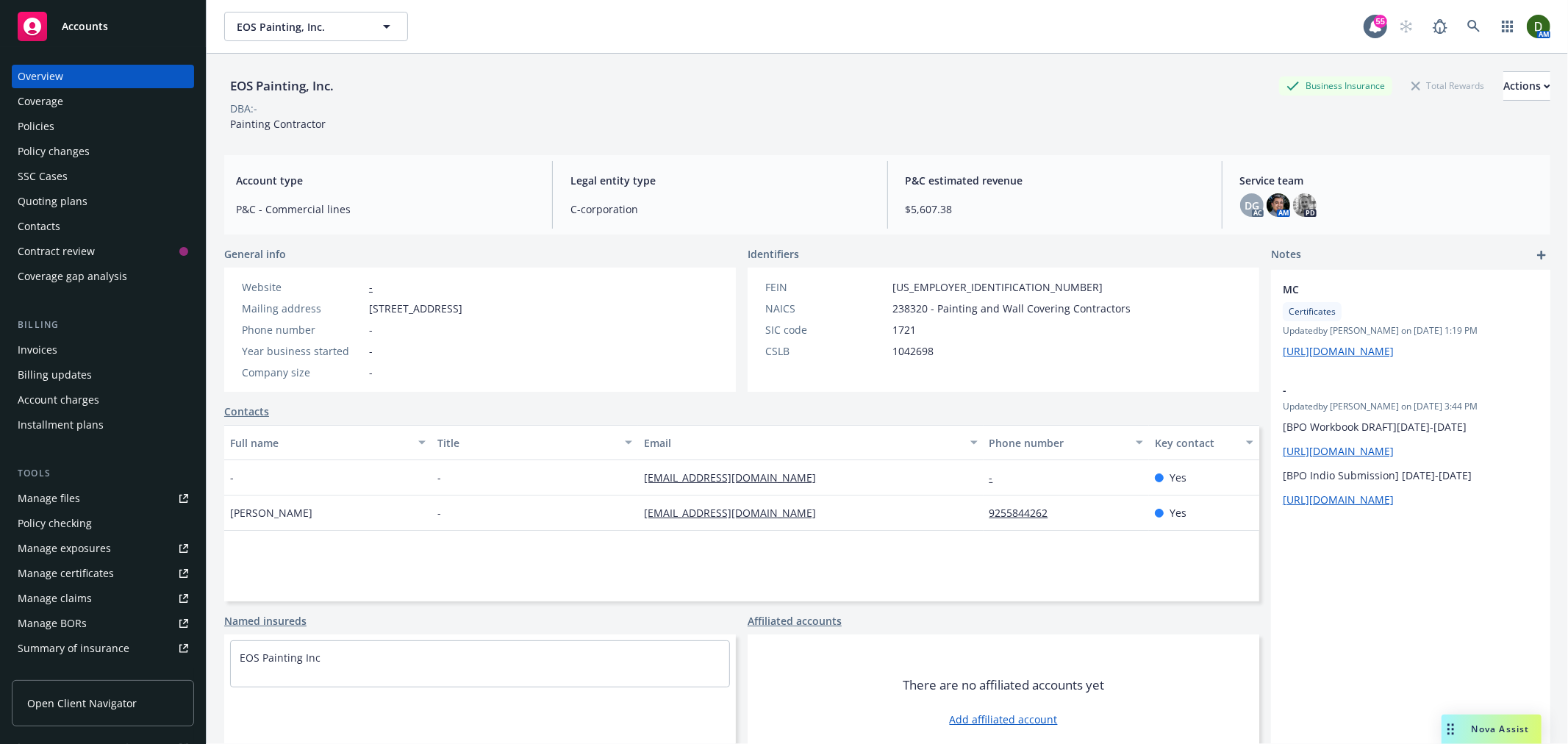
click at [94, 202] on div "Quoting plans" at bounding box center [102, 201] width 171 height 24
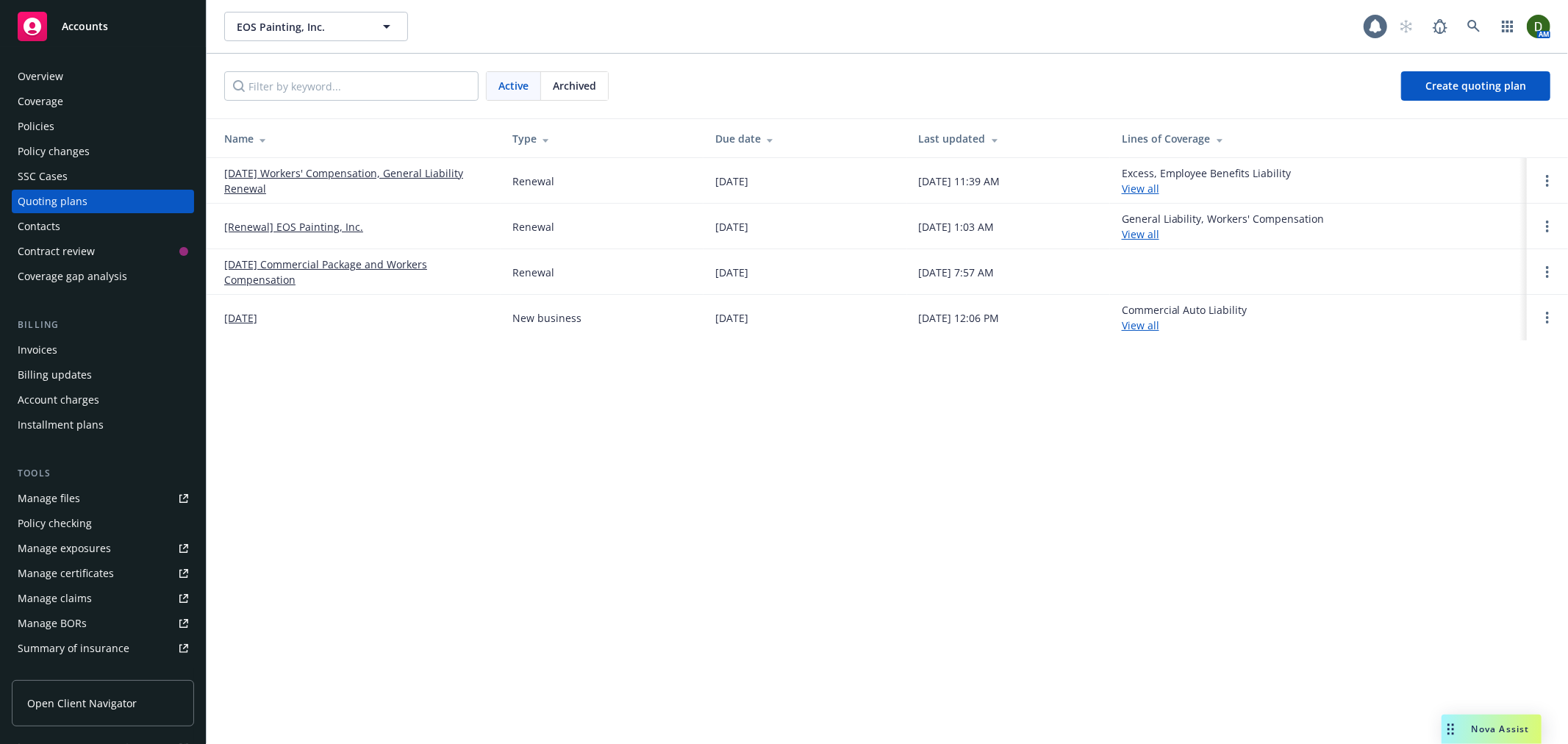
click at [370, 165] on link "10/01/25 Workers' Compensation, General Liability Renewal" at bounding box center [356, 180] width 264 height 31
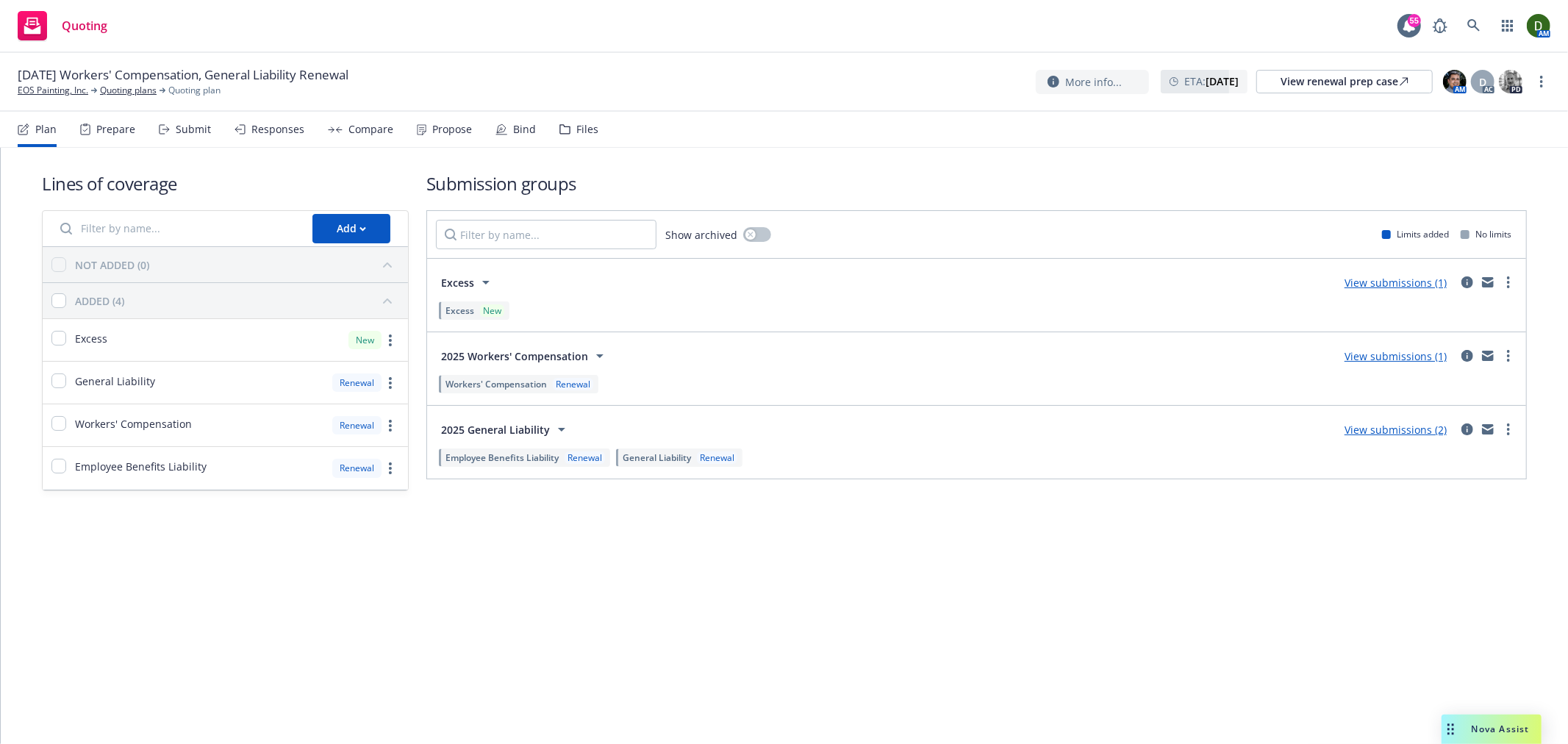
click at [591, 135] on nav "Plan Prepare Submit Responses Compare Propose Bind Files" at bounding box center [783, 129] width 1533 height 35
click at [577, 138] on div "Files" at bounding box center [578, 129] width 39 height 35
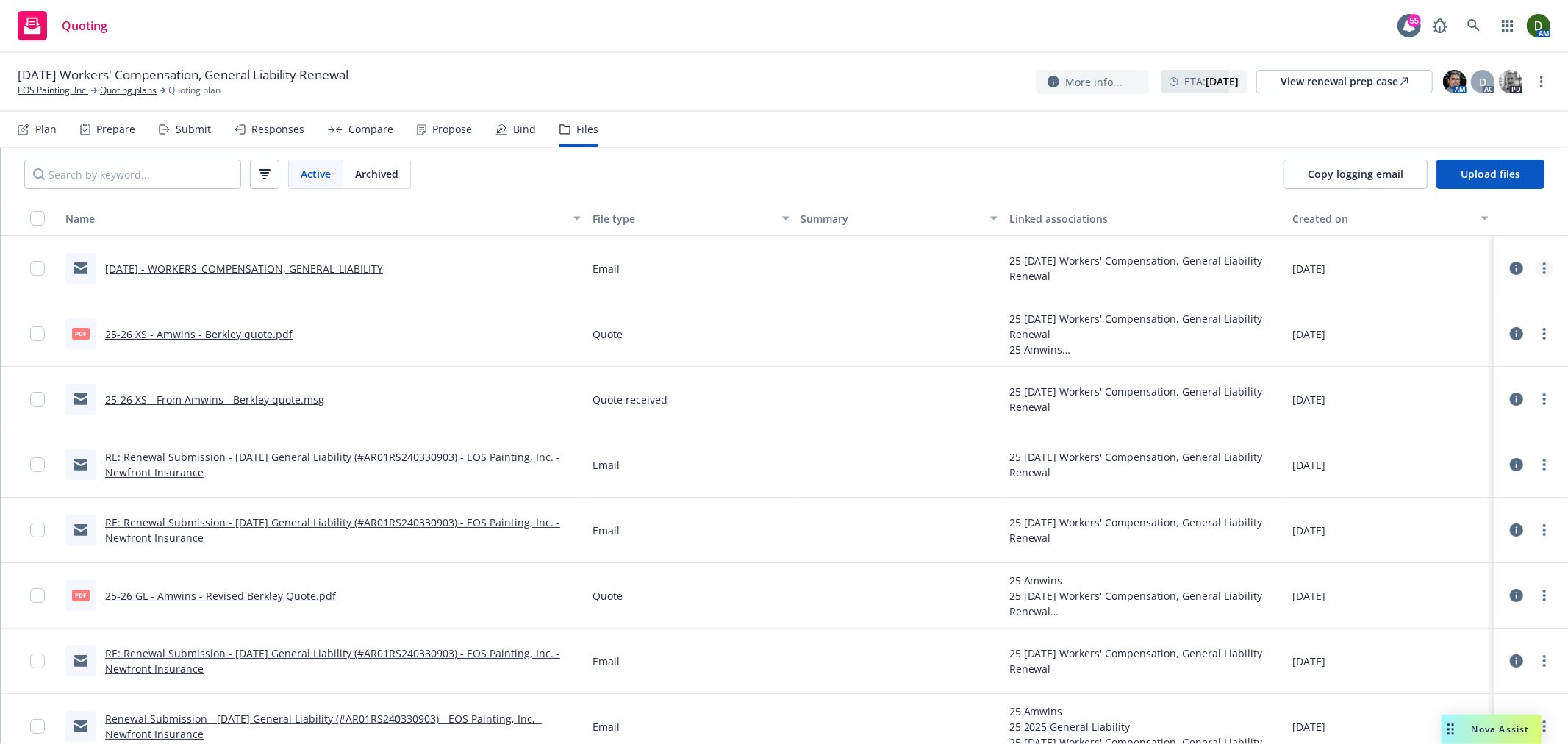
click at [1542, 267] on icon "more" at bounding box center [1543, 268] width 3 height 11
click at [1434, 359] on link "Edit" at bounding box center [1466, 358] width 146 height 30
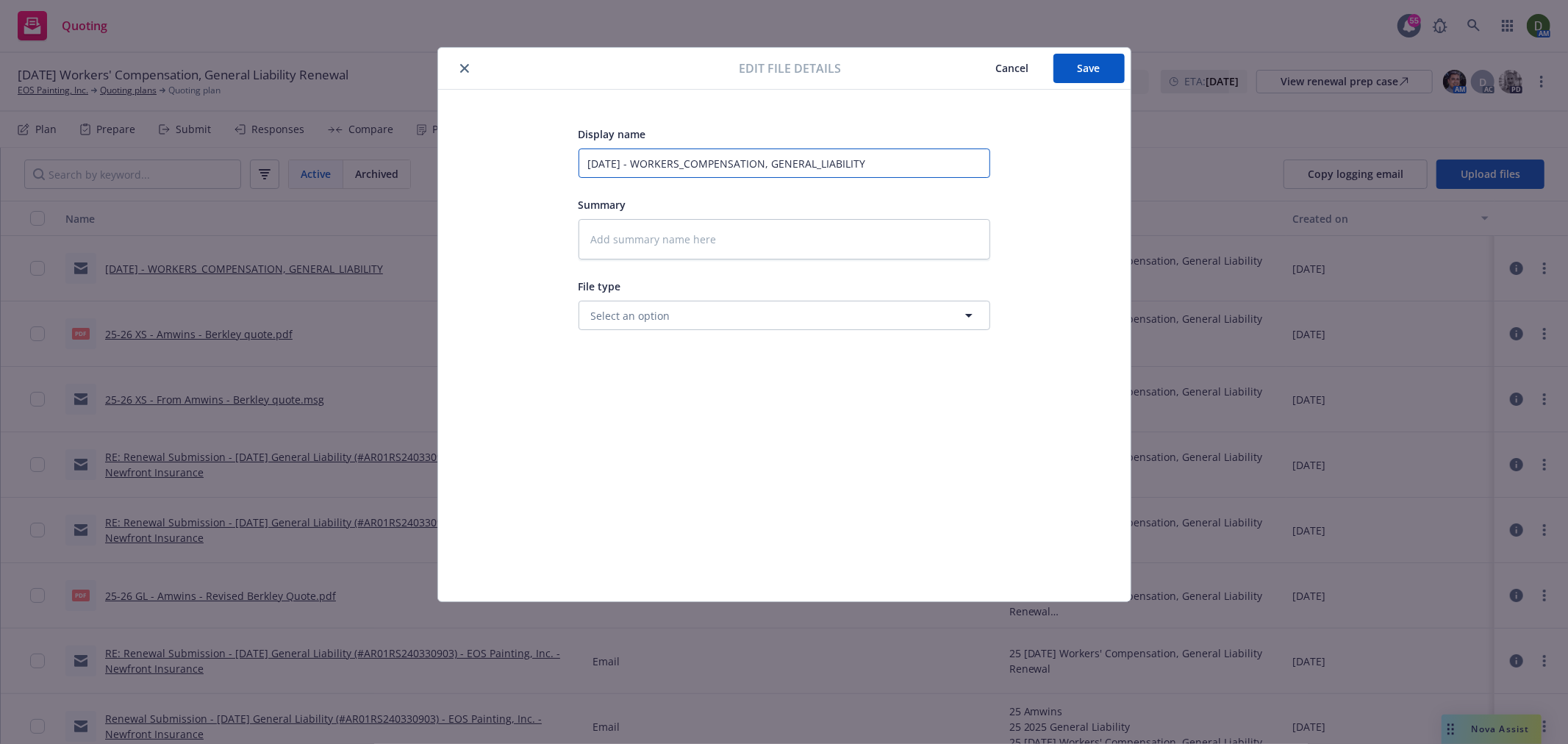
click at [788, 173] on input "10/01/25 - WORKERS_COMPENSATION, GENERAL_LIABILITY" at bounding box center [783, 163] width 411 height 30
click at [791, 172] on input "10/01/25 - WORKERS_COMPENSATION, GENERAL_LIABILITY" at bounding box center [783, 163] width 411 height 30
type input "2"
type textarea "x"
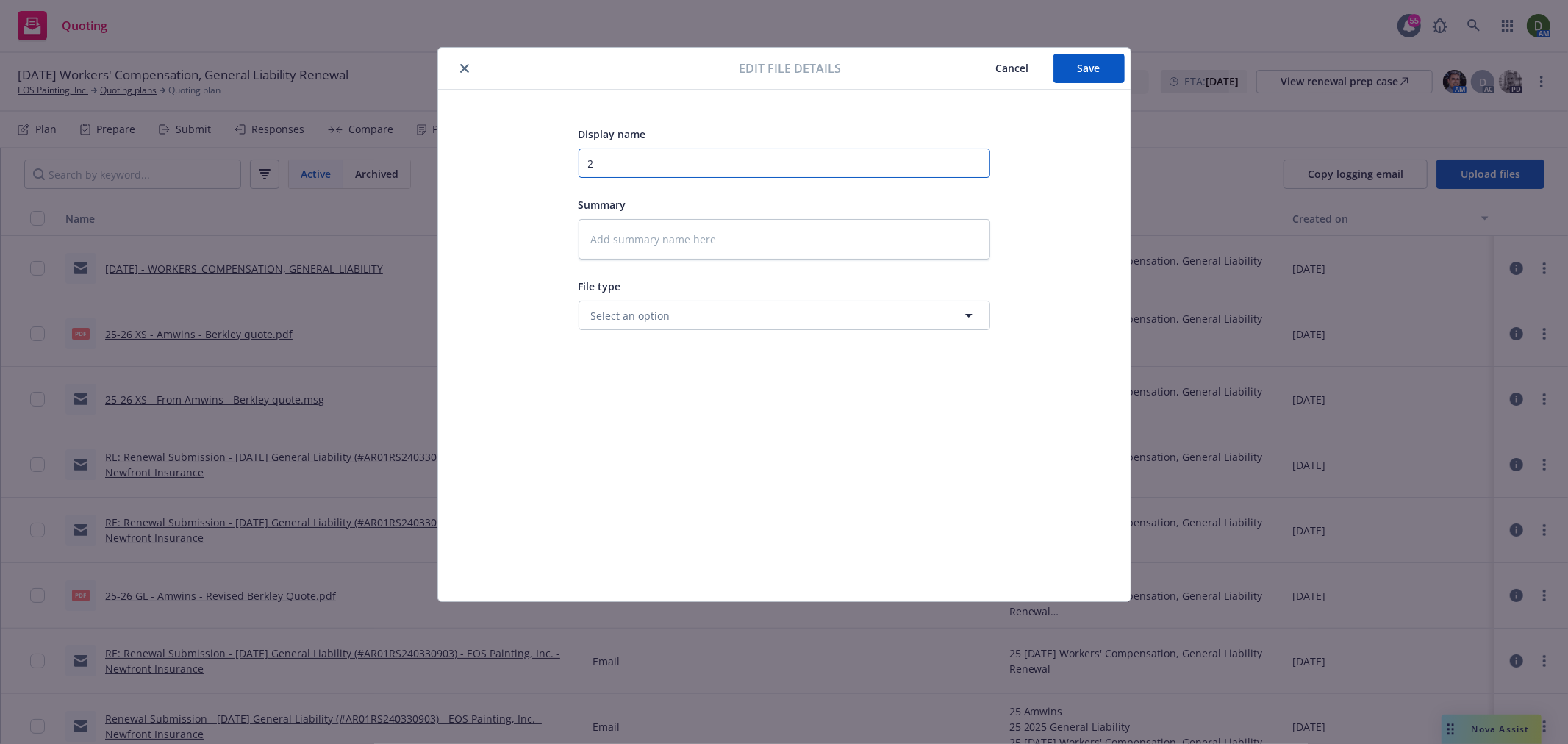
type input "25"
type textarea "x"
type input "25-"
type textarea "x"
type input "25-2"
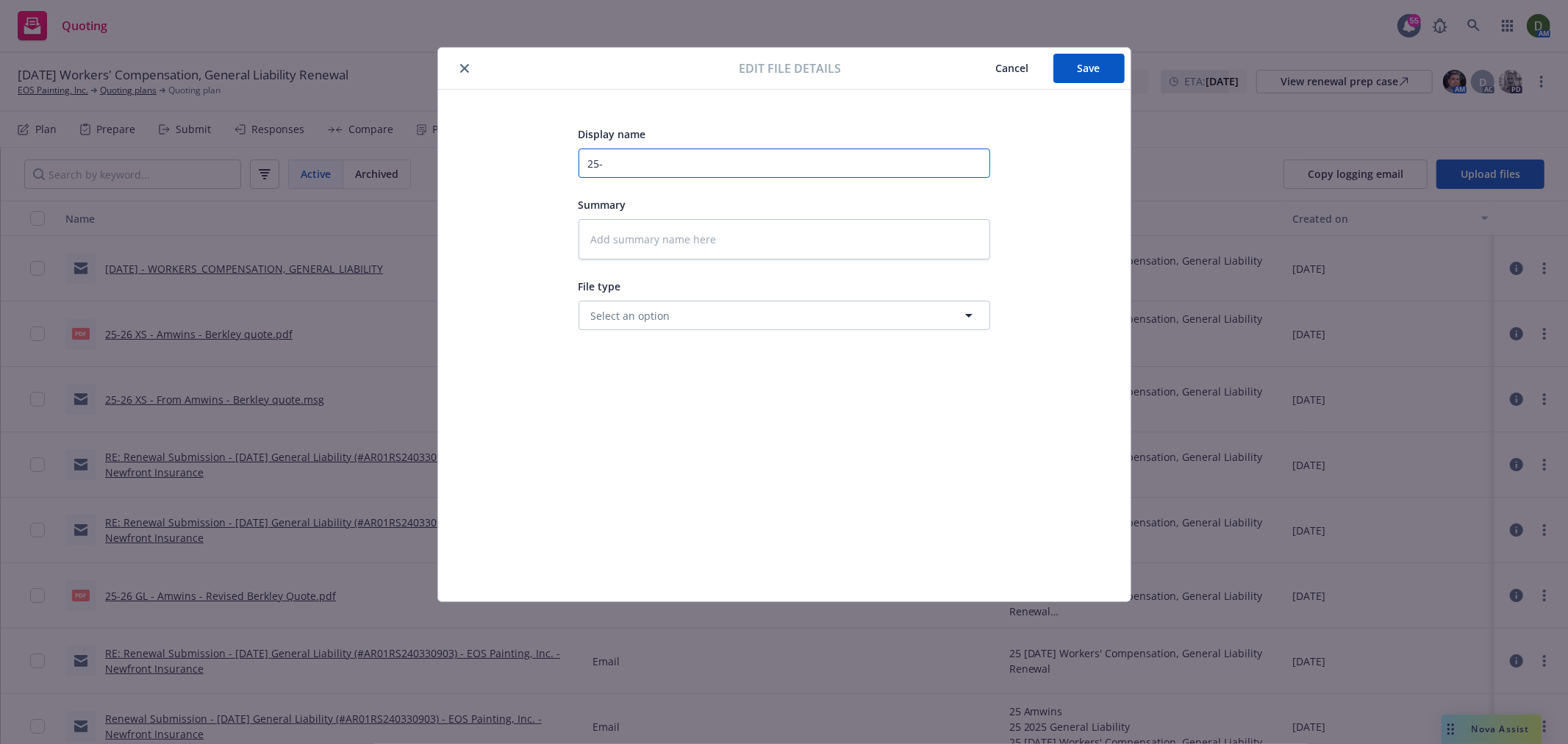
type textarea "x"
type input "25-26"
type textarea "x"
type input "25-26"
type textarea "x"
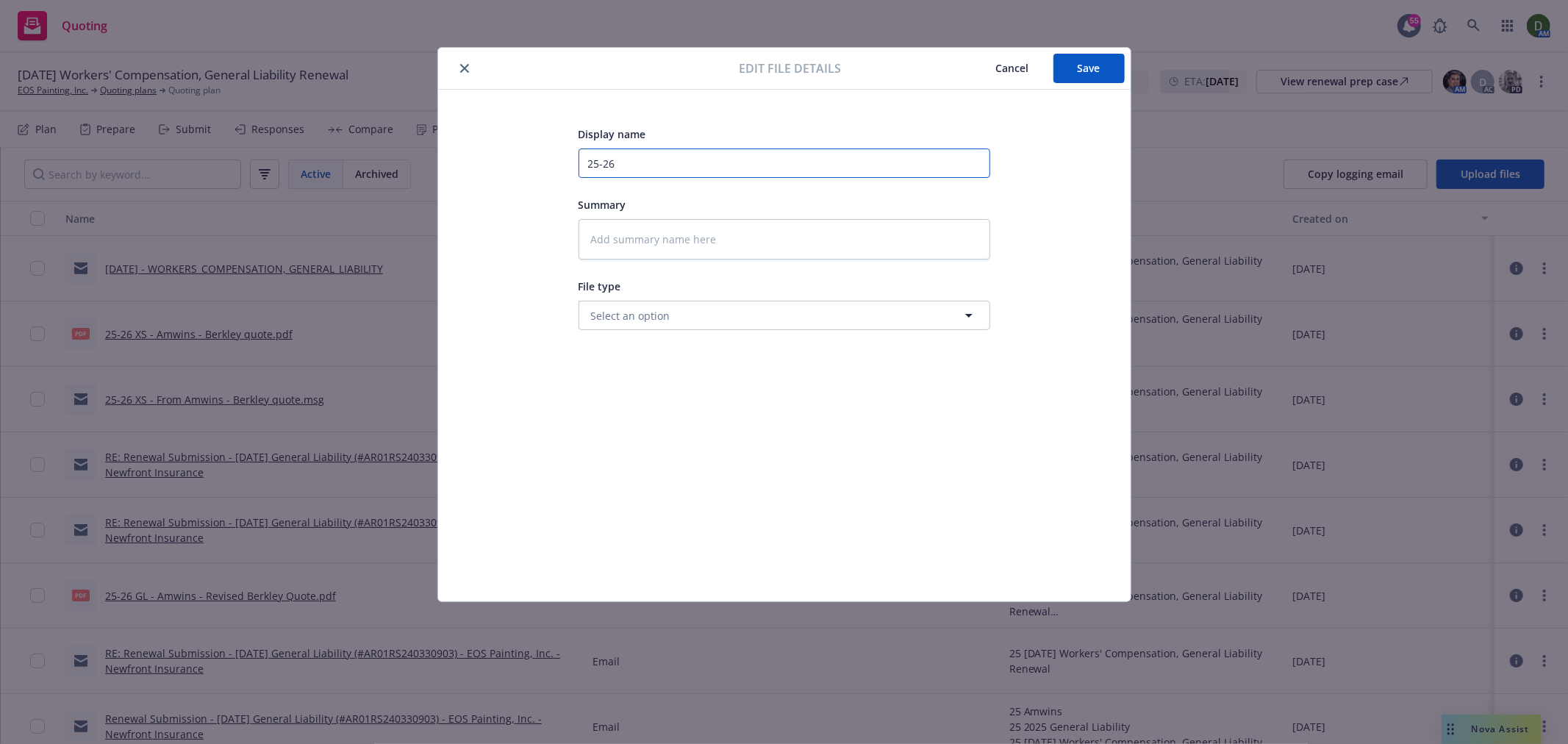
type input "25-26 G"
type textarea "x"
type input "25-26"
type textarea "x"
type input "25-26 W"
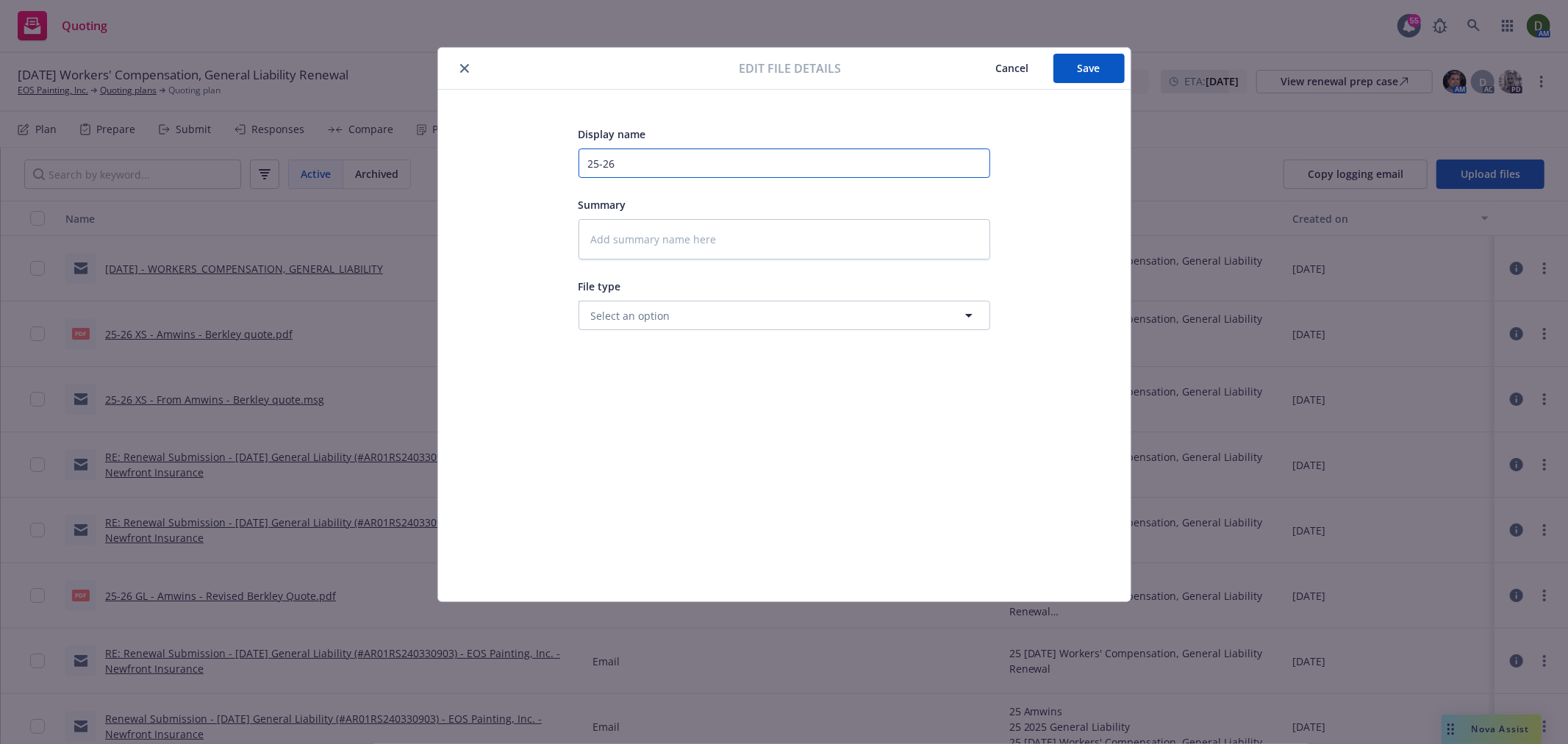
type textarea "x"
type input "25-26 WC"
type textarea "x"
type input "25-26 WC<"
type textarea "x"
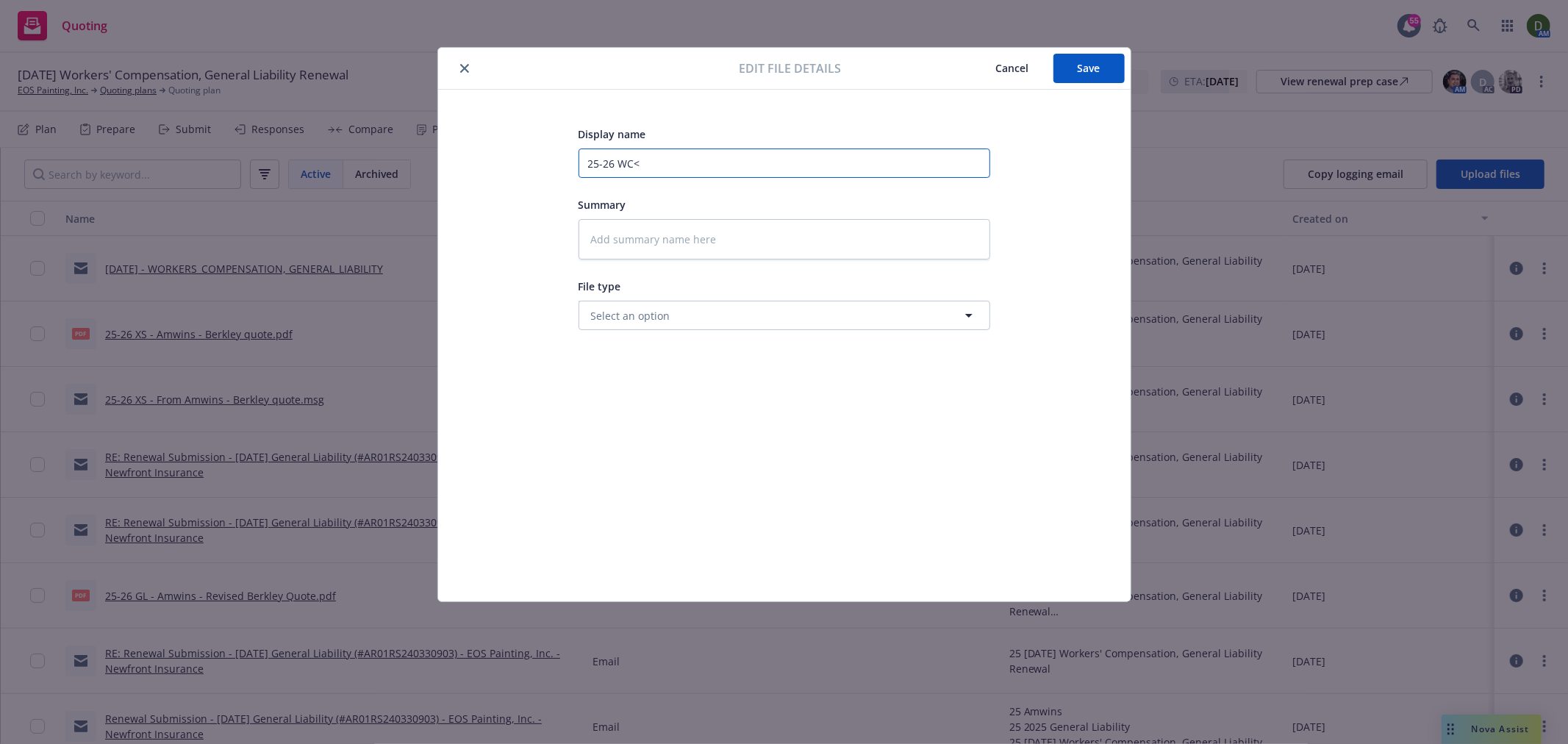
type input "25-26 WC"
type textarea "x"
type input "25-26 WC,"
type textarea "x"
type input "25-26 WC,"
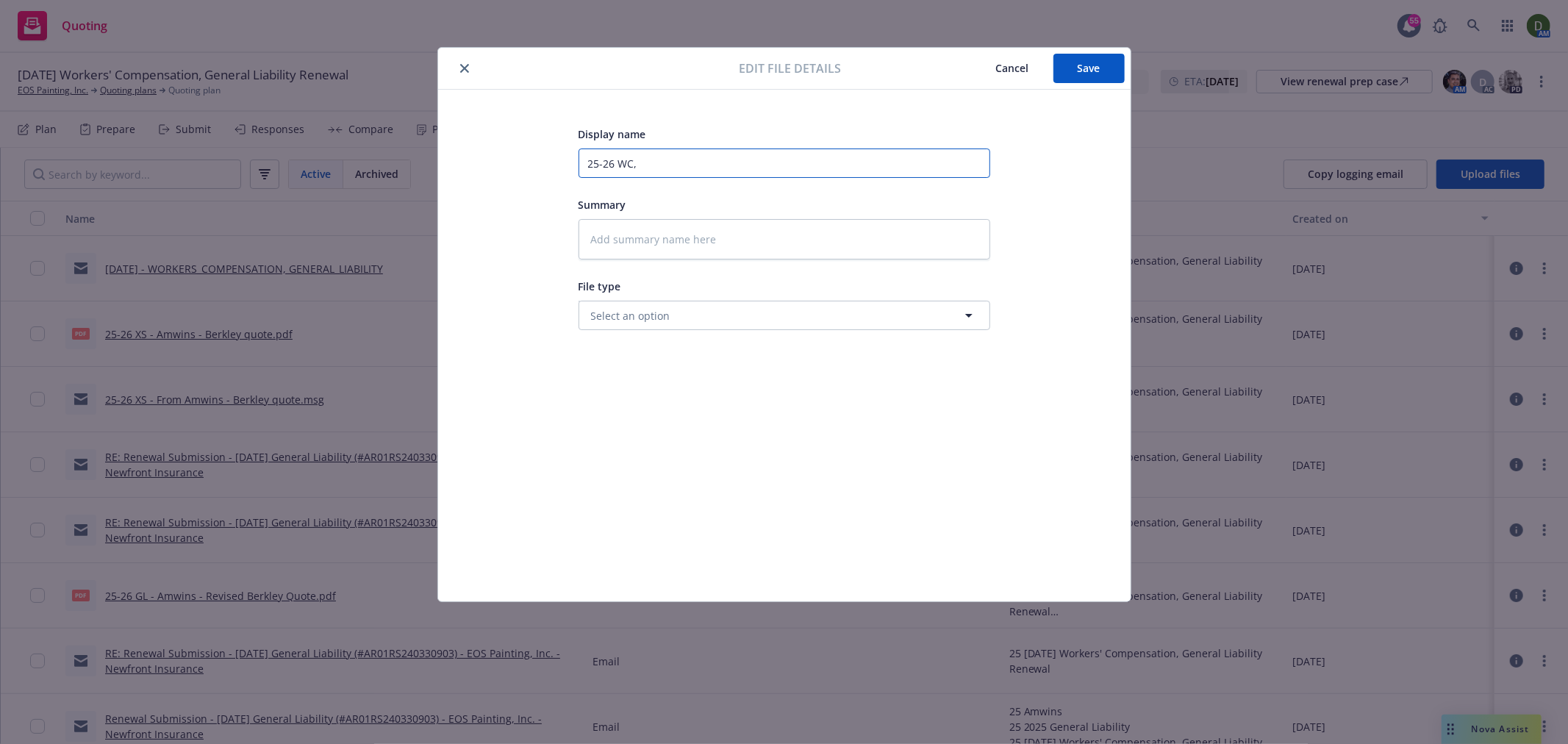
type textarea "x"
type input "25-26 WC, G"
type textarea "x"
type input "25-26 WC, GL"
type textarea "x"
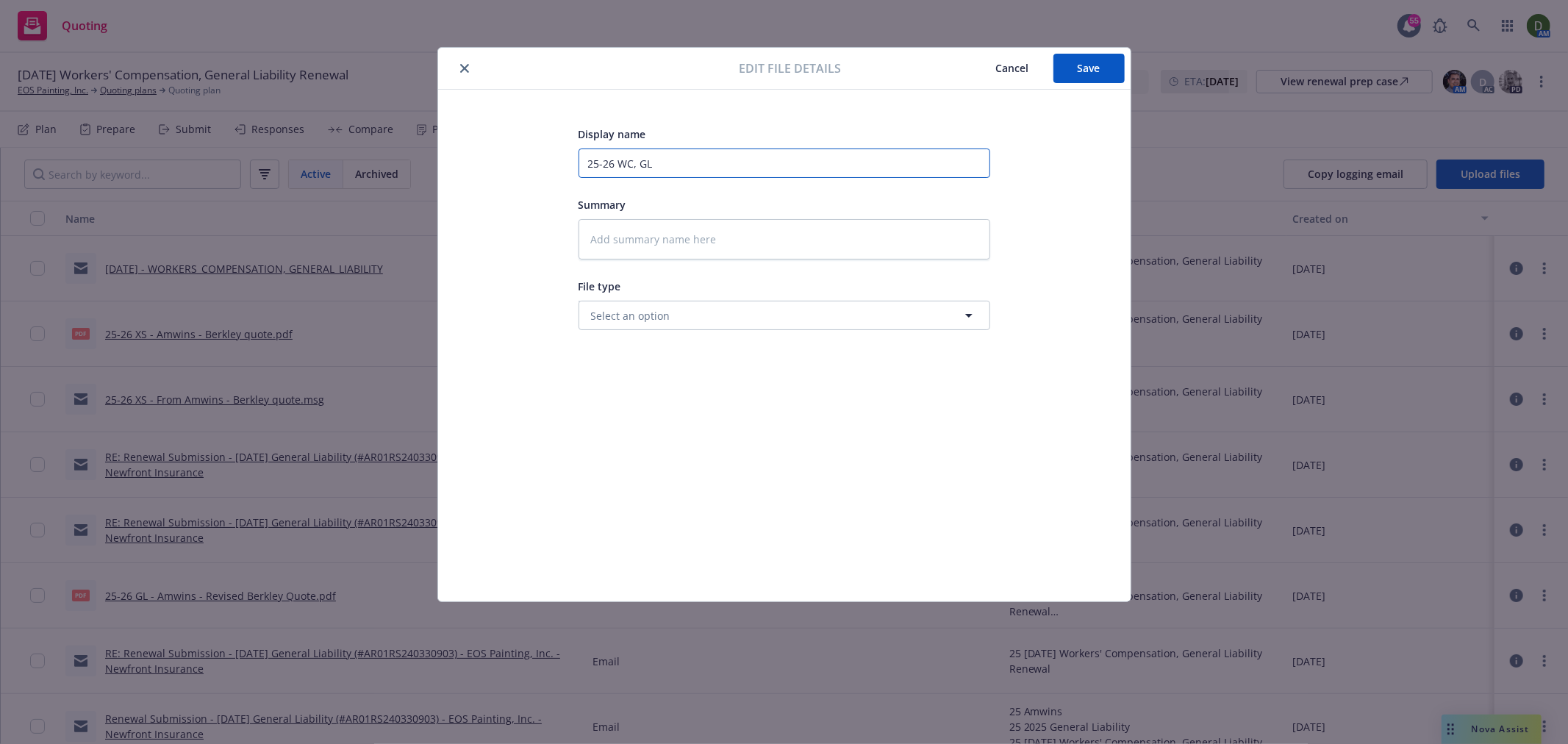
type input "25-26 WC, GL"
type textarea "x"
type input "25-26 WC, GL -"
type textarea "x"
type input "25-26 WC, GL -"
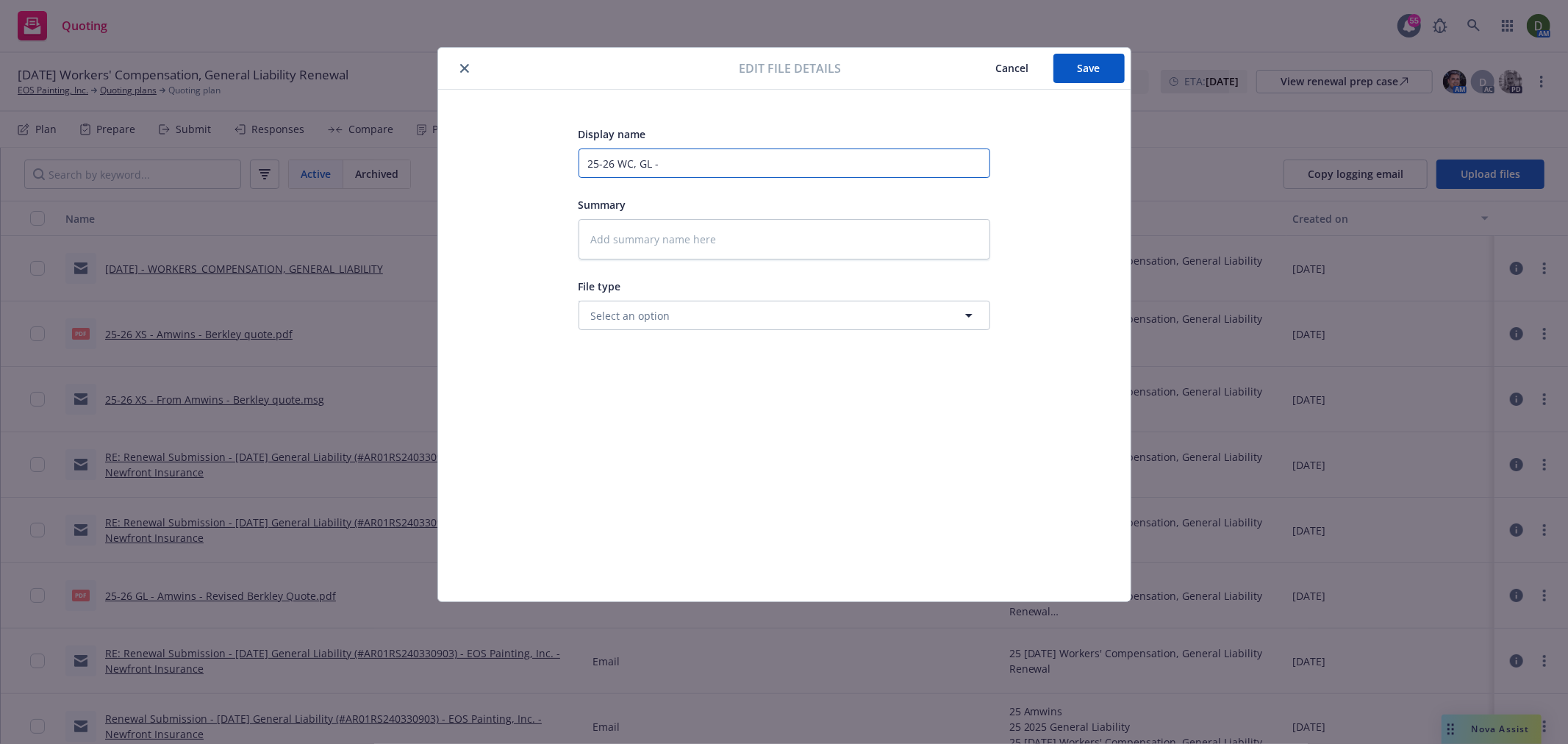
type textarea "x"
type input "25-26 WC, GL - T"
type textarea "x"
type input "25-26 WC, GL - To"
type textarea "x"
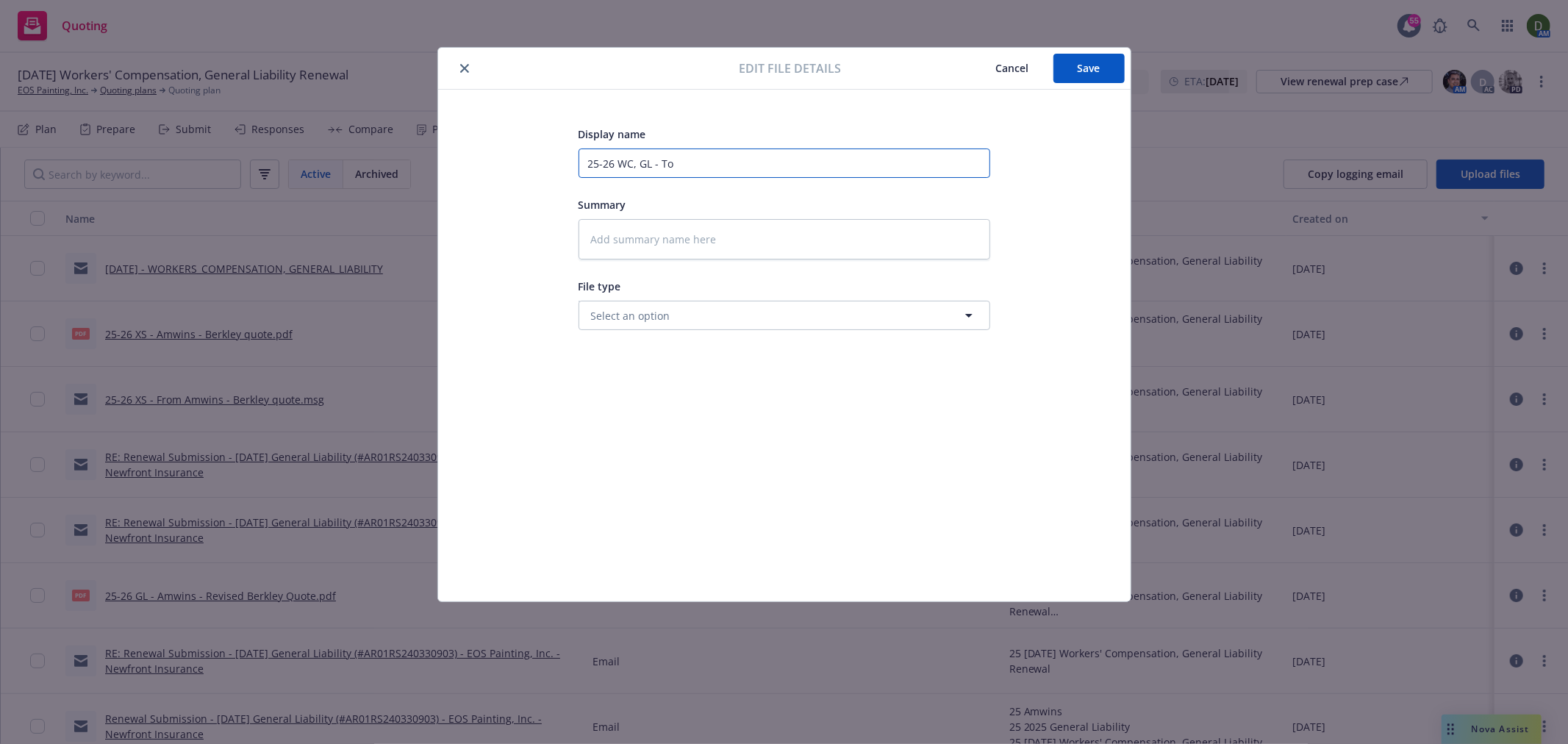
type input "25-26 WC, GL - To"
type textarea "x"
type input "25-26 WC, GL - To i"
type textarea "x"
type input "25-26 WC, GL - To in"
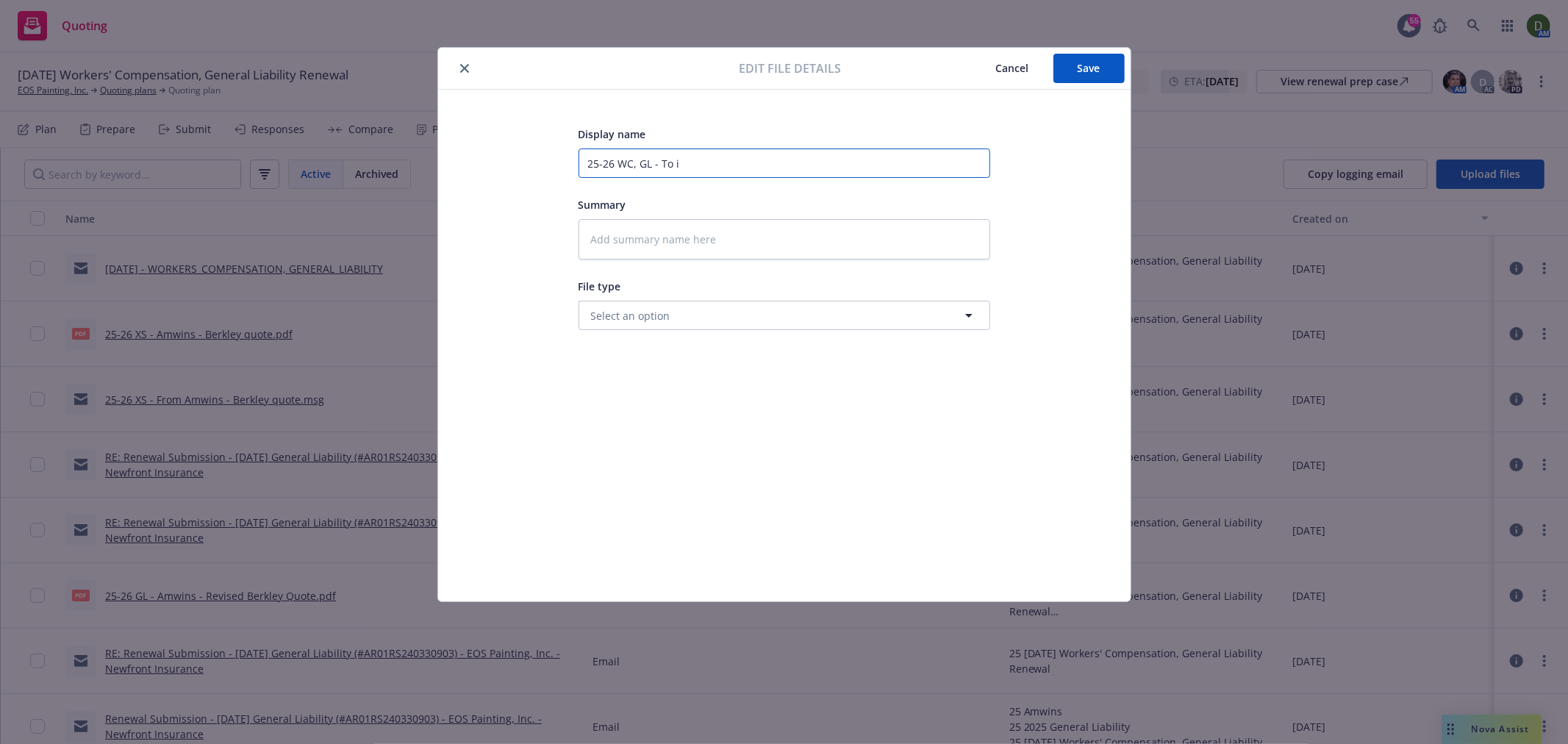
type textarea "x"
type input "25-26 WC, GL - To ins"
type textarea "x"
type input "25-26 WC, GL - To ins"
type textarea "x"
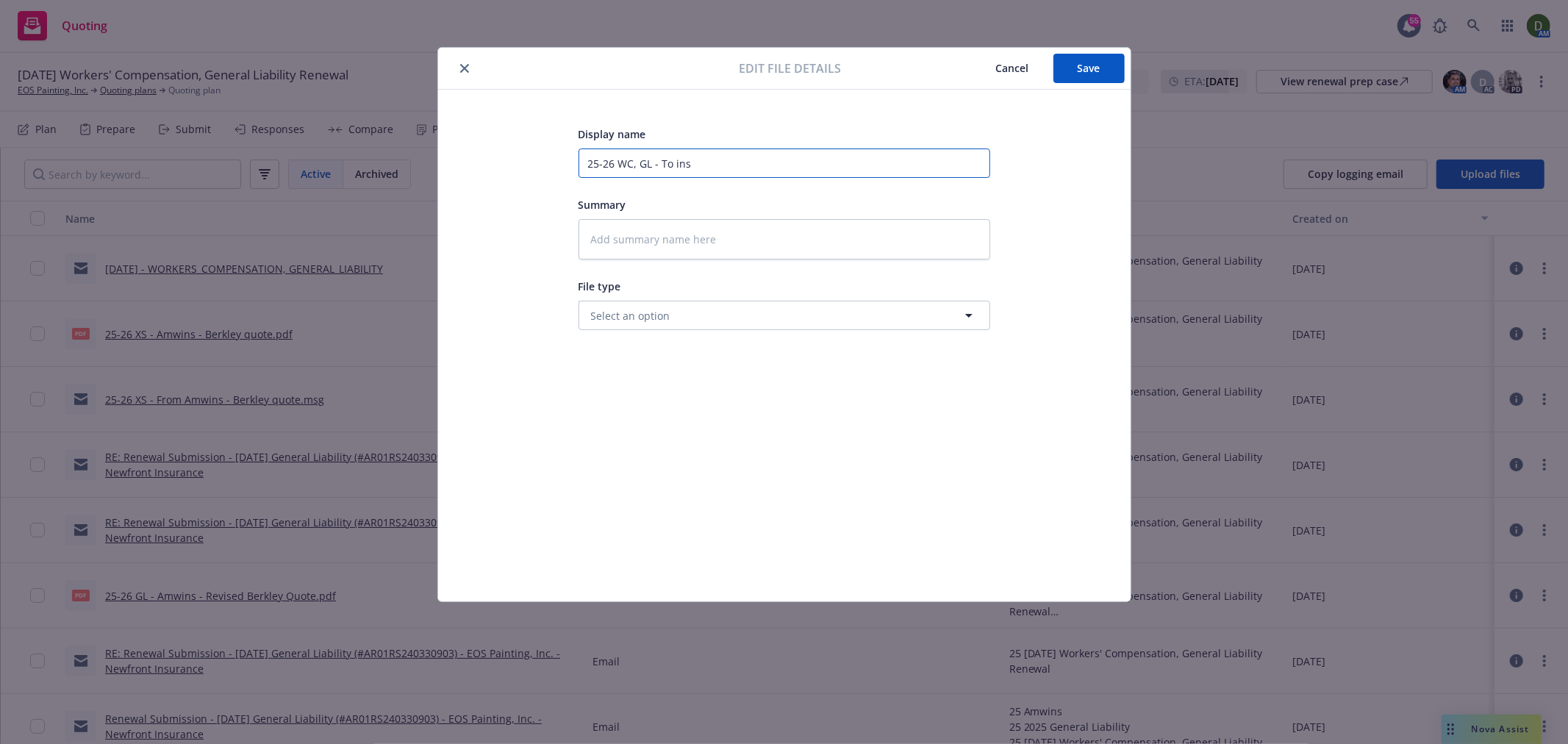
type input "25-26 WC, GL - To ins -"
type textarea "x"
type input "25-26 WC, GL - To ins -"
type textarea "x"
type input "25-26 WC, GL - To ins - P"
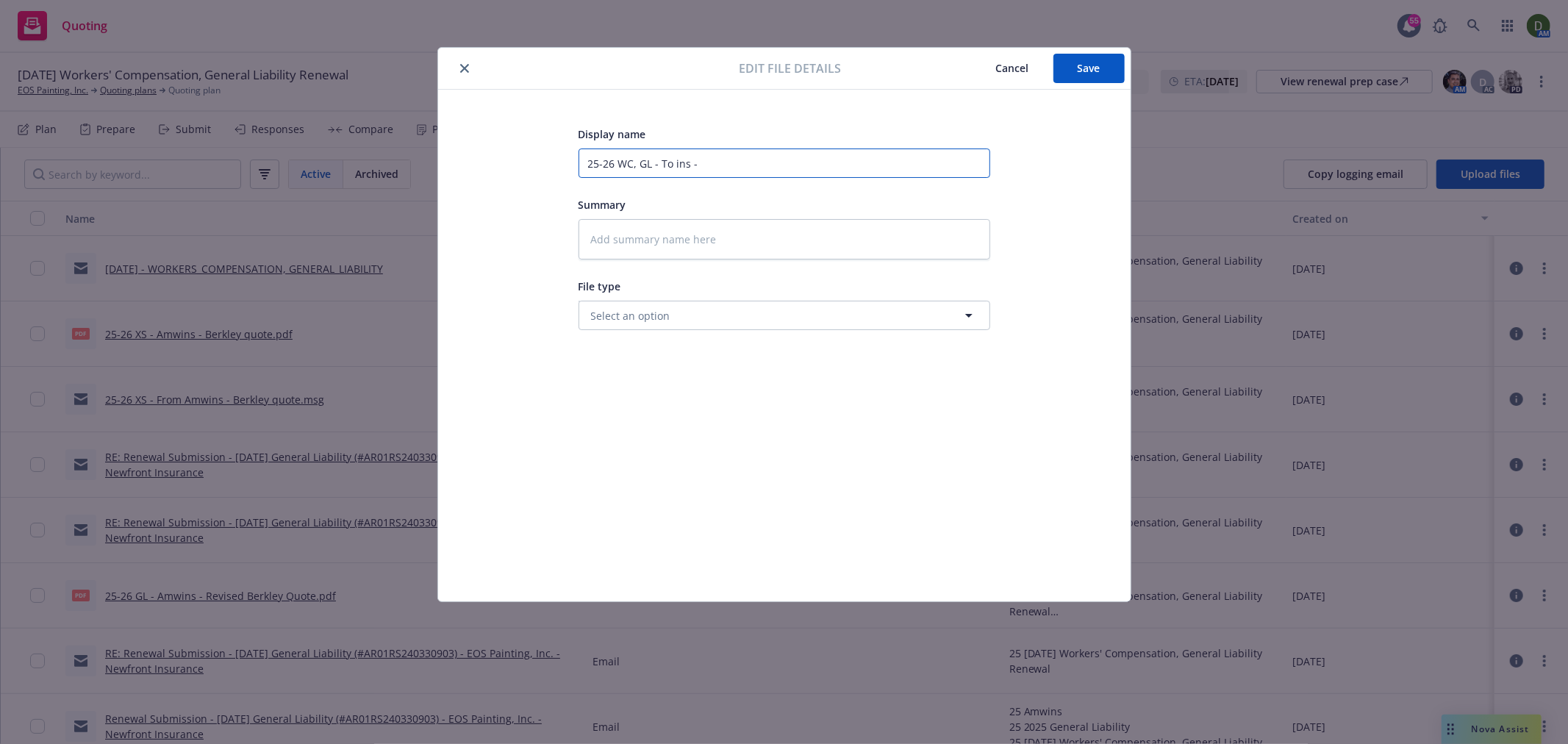
type textarea "x"
type input "25-26 WC, GL - To ins - Po"
type textarea "x"
type input "25-26 WC, GL - To ins - Por"
type textarea "x"
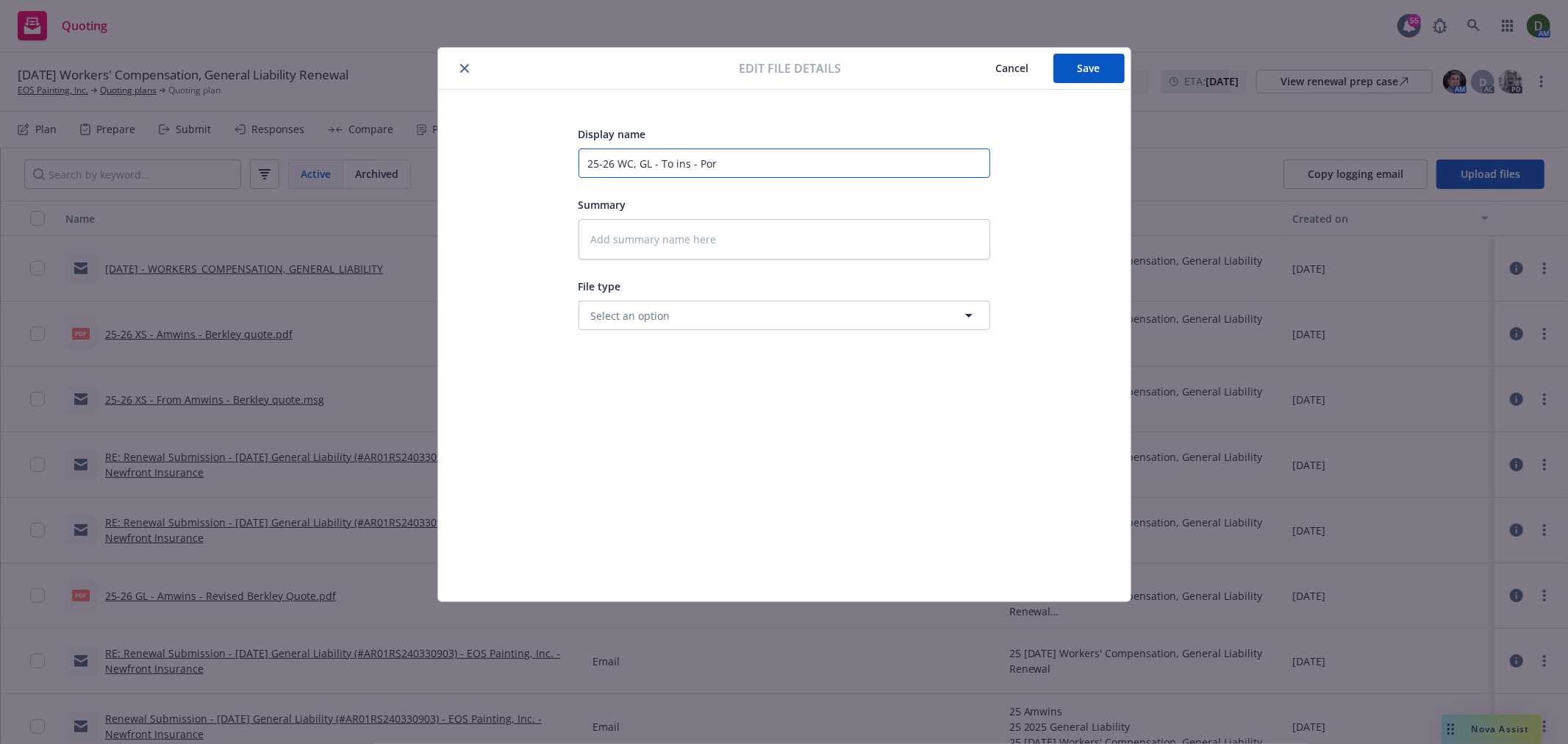
type input "25-26 WC, GL - To ins - Porp"
type textarea "x"
type input "25-26 WC, GL - To ins - Porpo"
type textarea "x"
type input "25-26 WC, GL - To ins - Porpos"
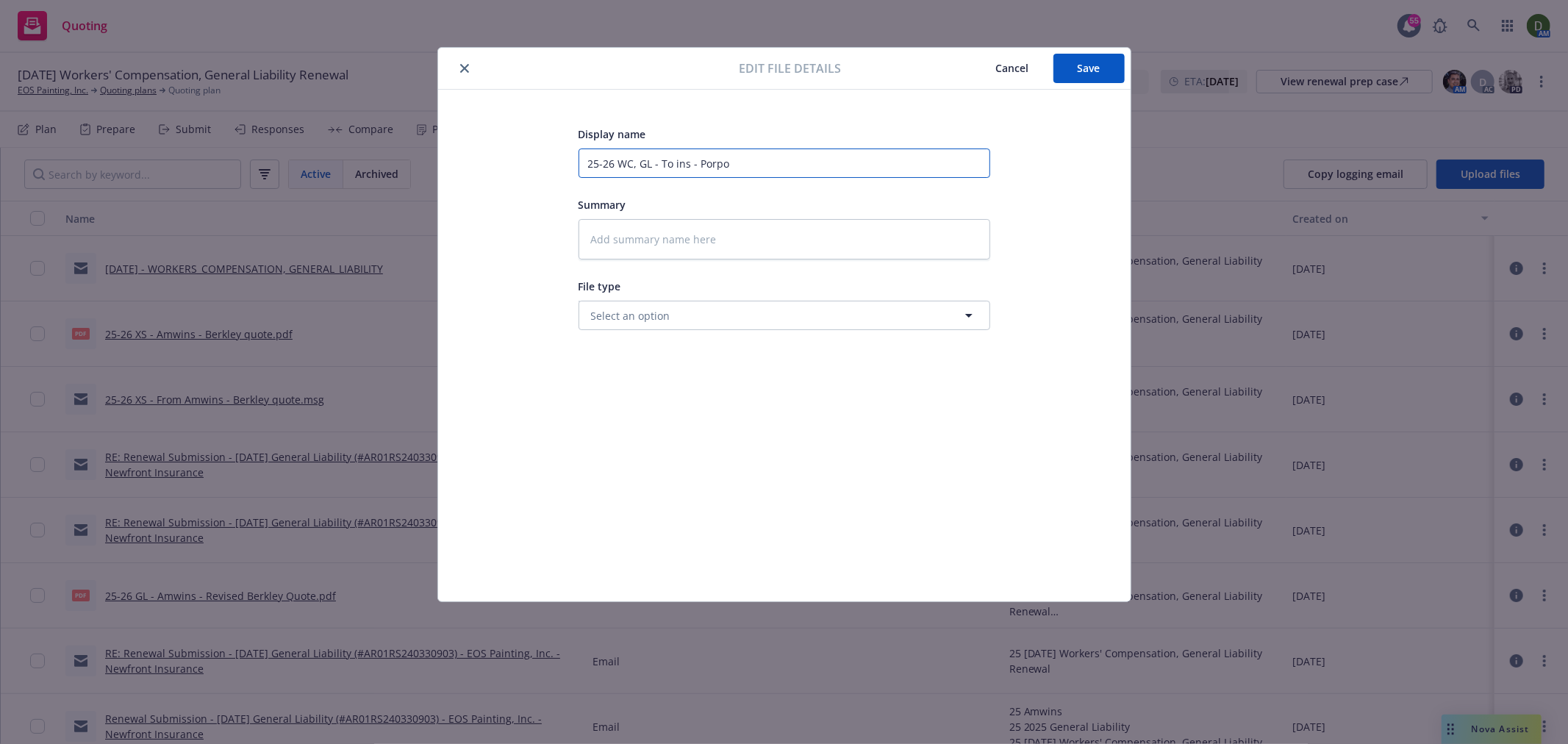
type textarea "x"
type input "25-26 WC, GL - To ins - Porpo"
type textarea "x"
type input "25-26 WC, GL - To ins - Porp"
type textarea "x"
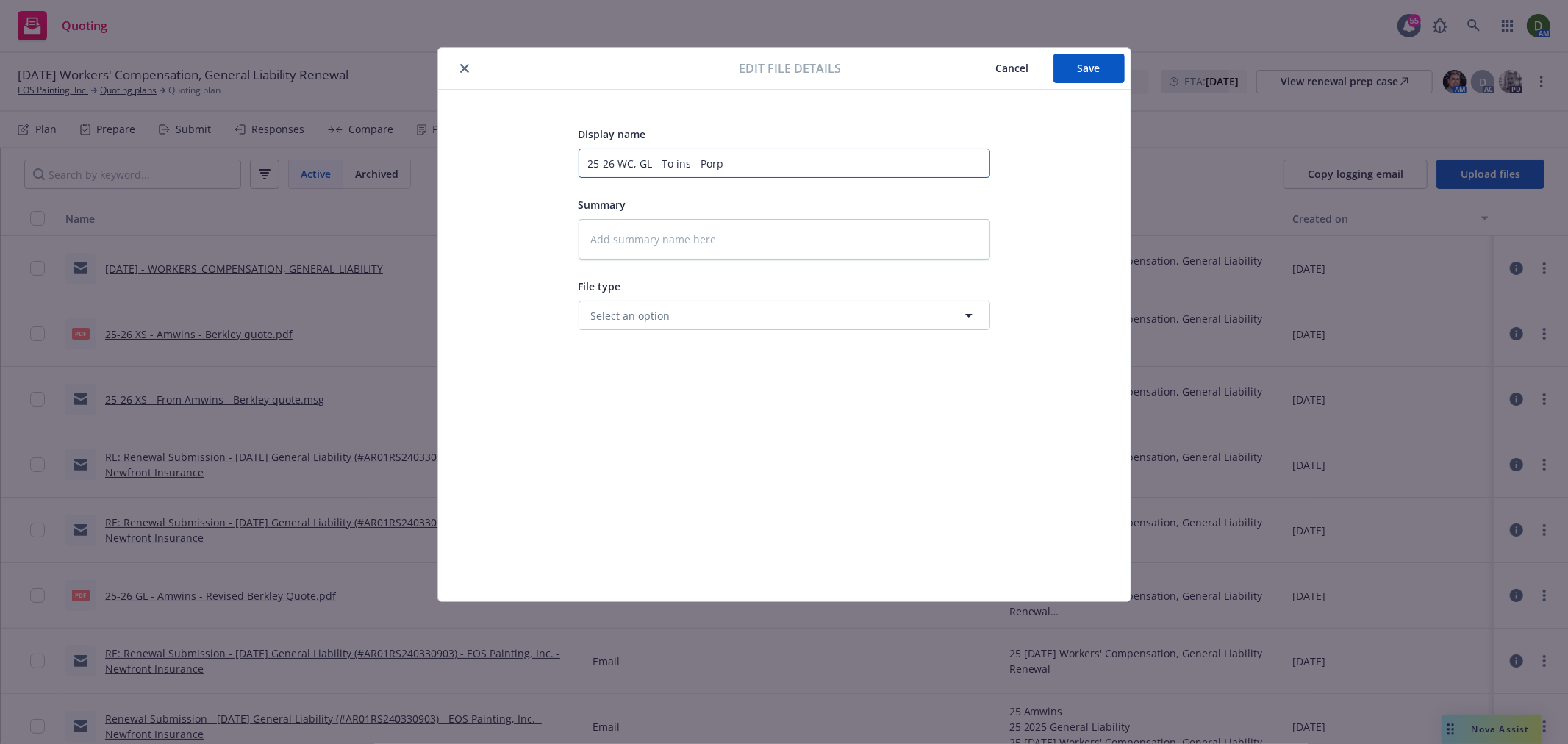
type input "25-26 WC, GL - To ins - Por"
type textarea "x"
type input "25-26 WC, GL - To ins - Po"
type textarea "x"
type input "25-26 WC, GL - To ins - P"
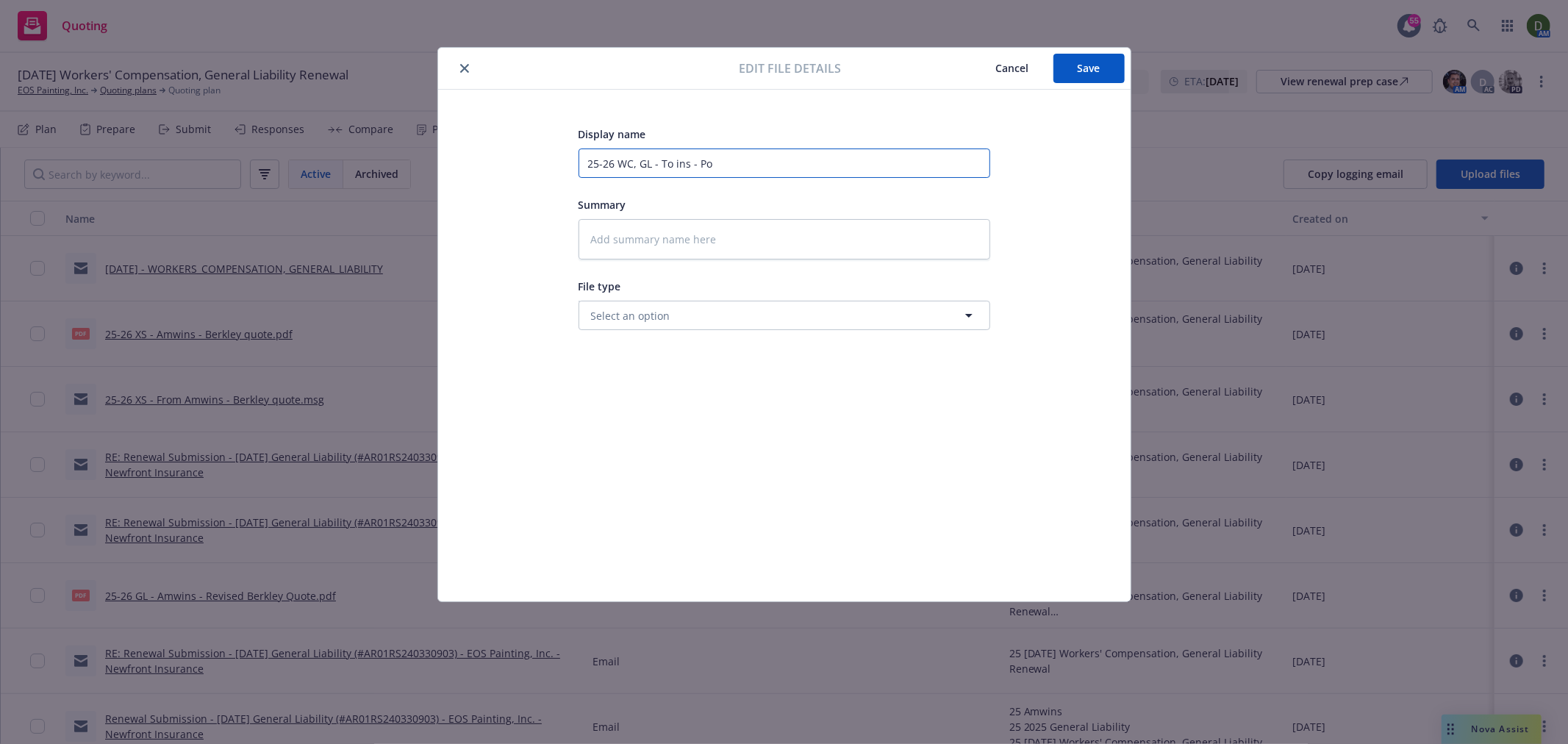
type textarea "x"
type input "25-26 WC, GL - To ins - Pr"
type textarea "x"
type input "25-26 WC, GL - To ins - Pro"
type textarea "x"
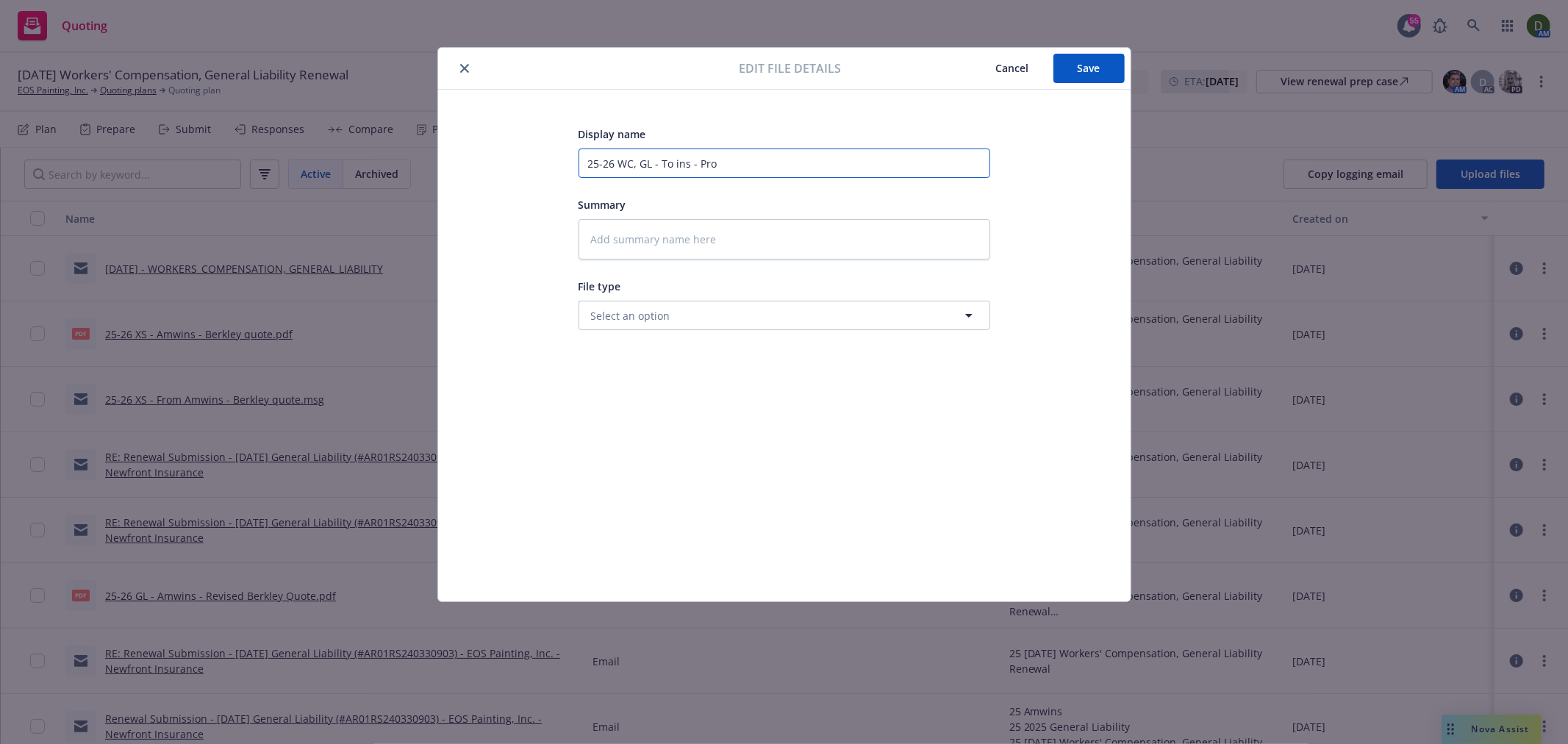
type input "25-26 WC, GL - To ins - Prop"
type textarea "x"
type input "25-26 WC, GL - To ins - Propo"
type textarea "x"
type input "25-26 WC, GL - To ins - Propos"
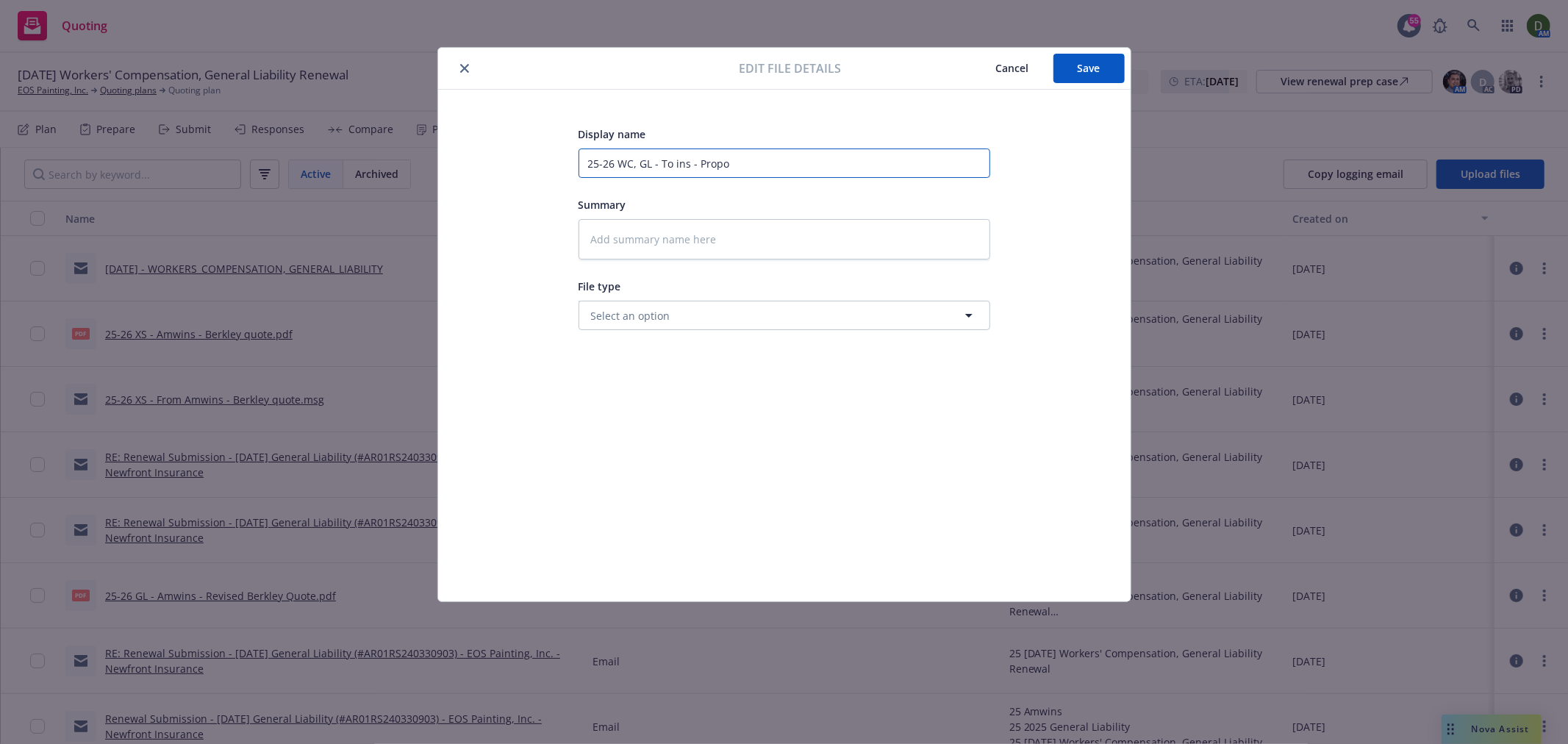
type textarea "x"
type input "25-26 WC, GL - To ins - Proposa"
type textarea "x"
type input "25-26 WC, GL - To ins - Proposal"
type textarea "x"
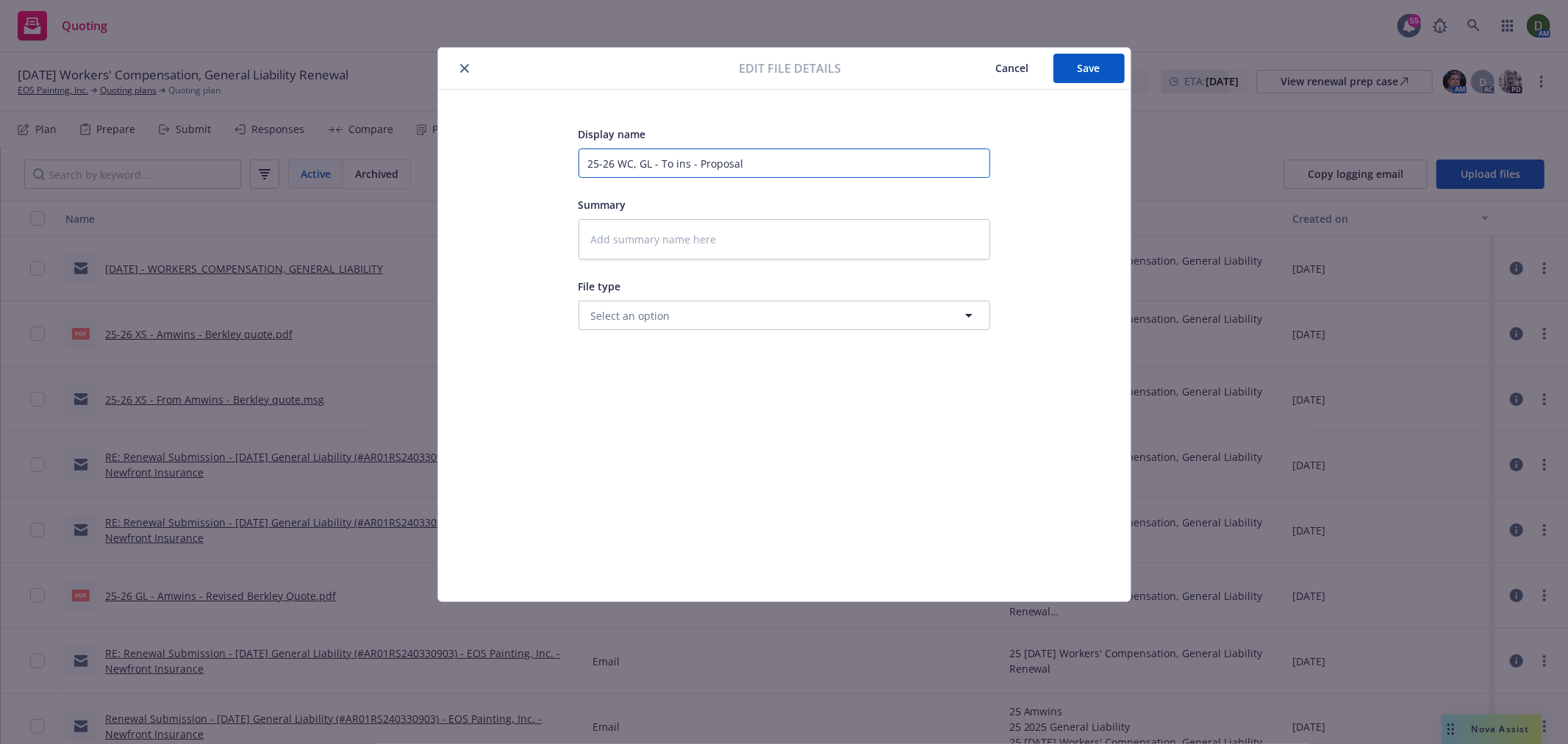
type input "25-26 WC, GL - To ins - Proposal"
type textarea "x"
type input "25-26 WC, GL - To ins - Proposal l"
type textarea "x"
type input "25-26 WC, GL - To ins - Proposal li"
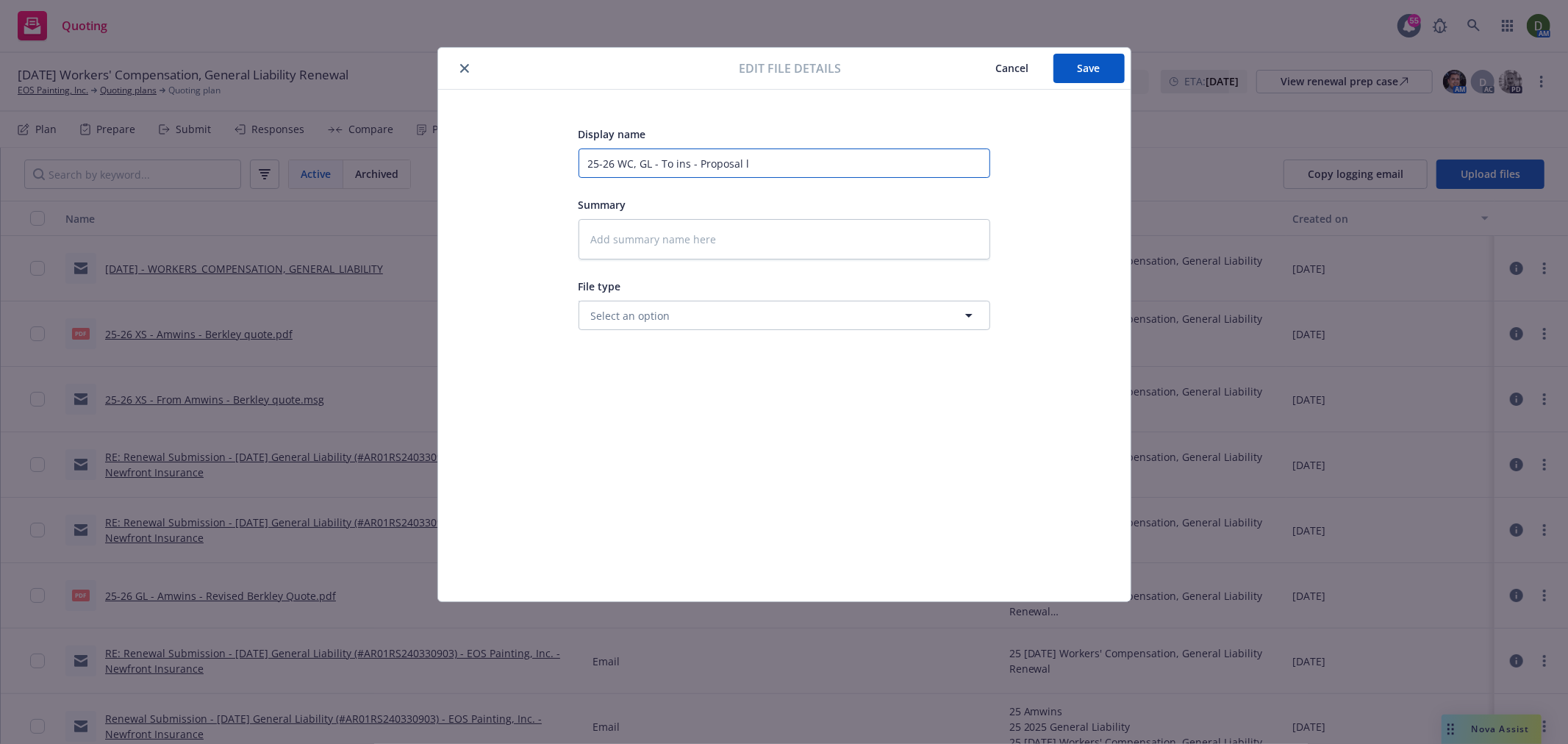
type textarea "x"
type input "25-26 WC, GL - To ins - Proposal lin"
type textarea "x"
type input "25-26 WC, GL - To ins - Proposal link"
type textarea "x"
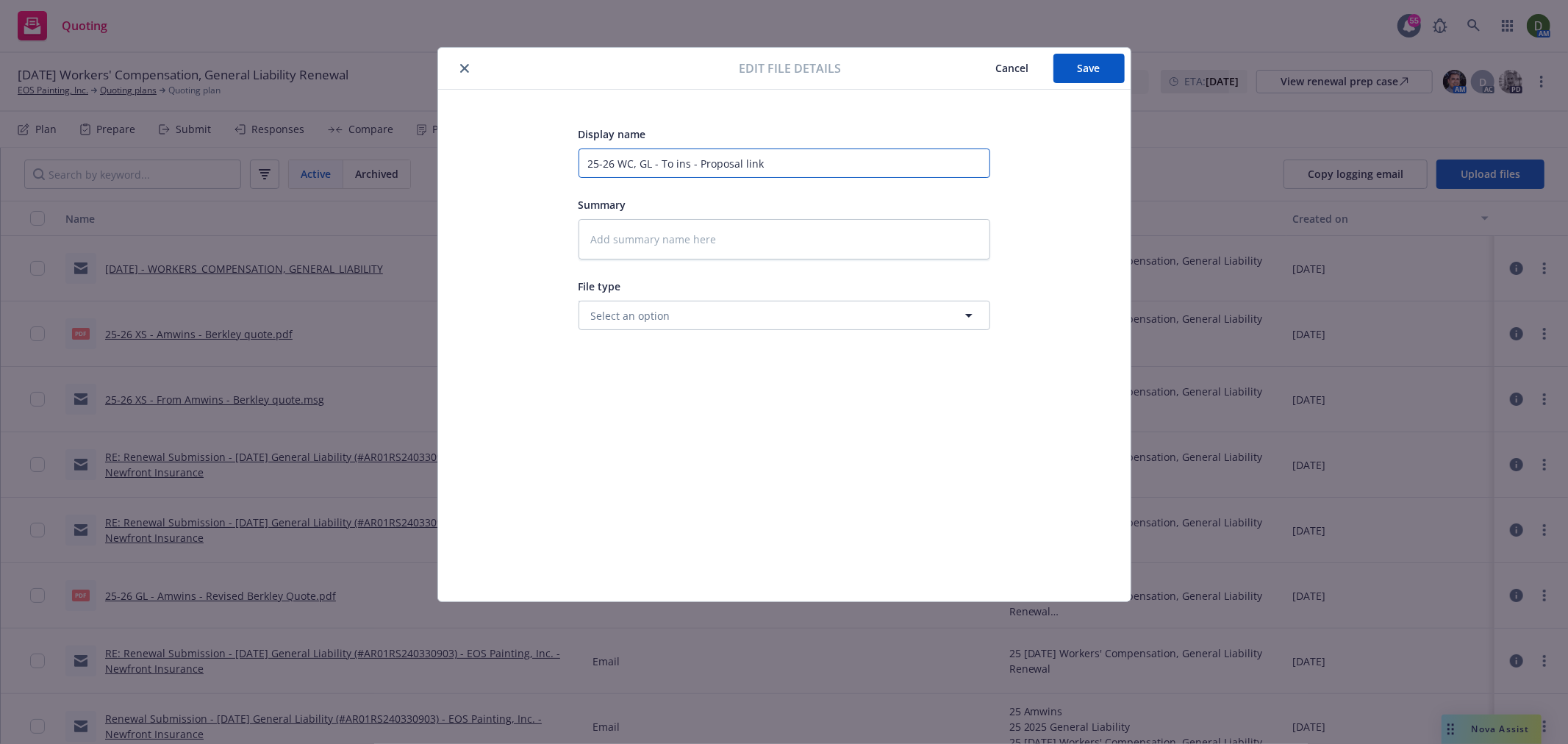
type input "25-26 WC, GL - To ins - Proposal links"
type textarea "x"
type input "25-26 WC, GL - To ins - Proposal links"
click at [1078, 73] on span "Save" at bounding box center [1089, 68] width 23 height 14
type textarea "x"
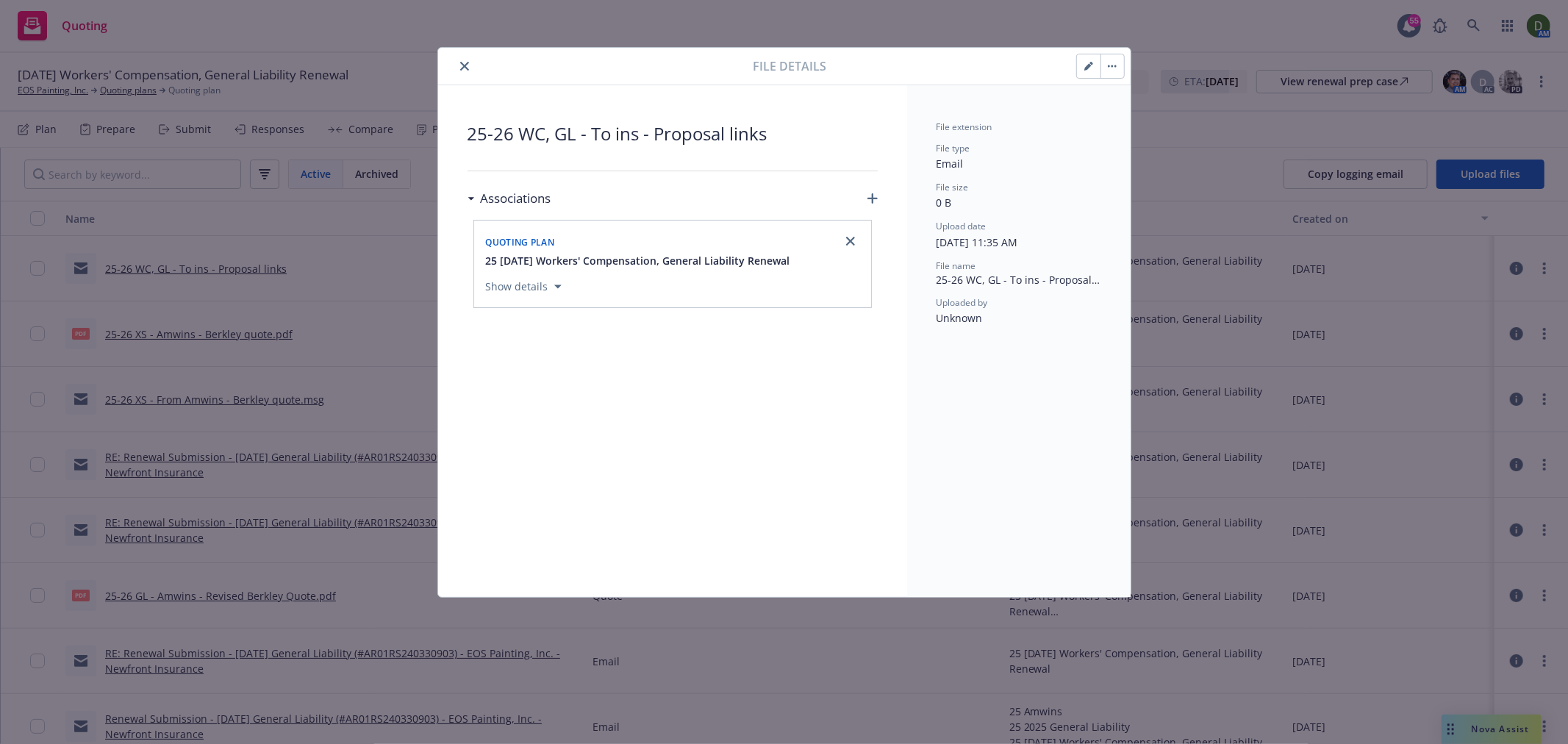
click at [461, 71] on button "close" at bounding box center [464, 66] width 17 height 17
